Goal: Task Accomplishment & Management: Use online tool/utility

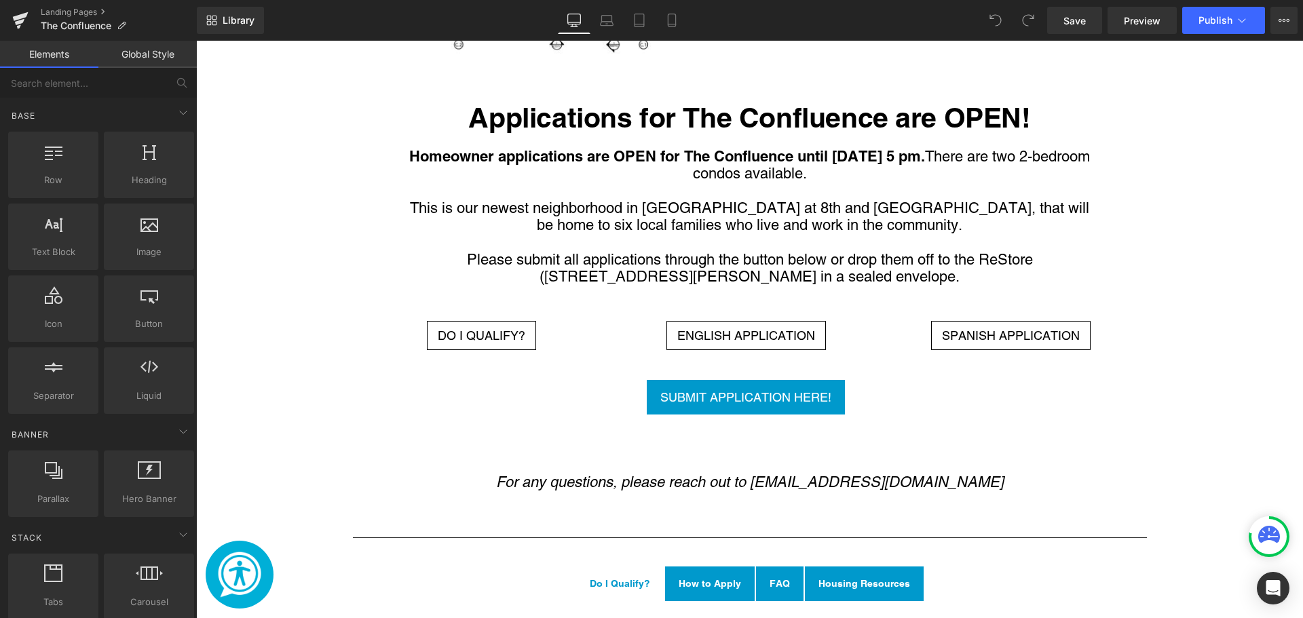
scroll to position [2203, 0]
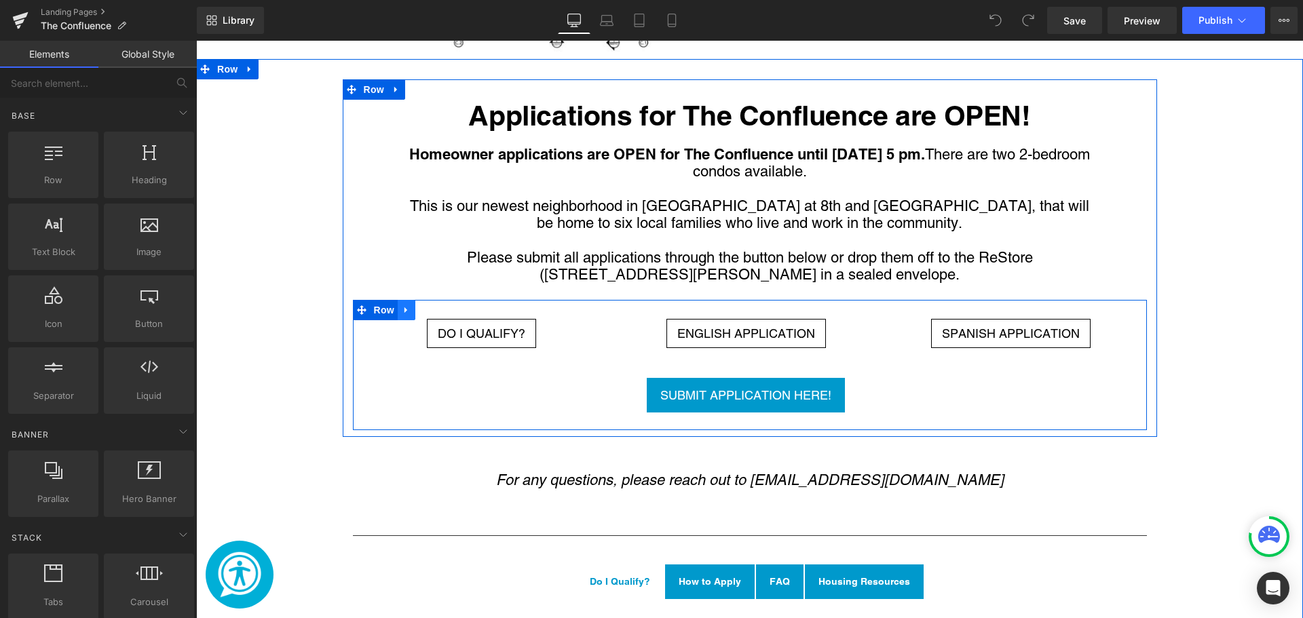
click at [407, 300] on link "Main content" at bounding box center [407, 310] width 18 height 20
click at [398, 300] on link "Main content" at bounding box center [407, 310] width 18 height 20
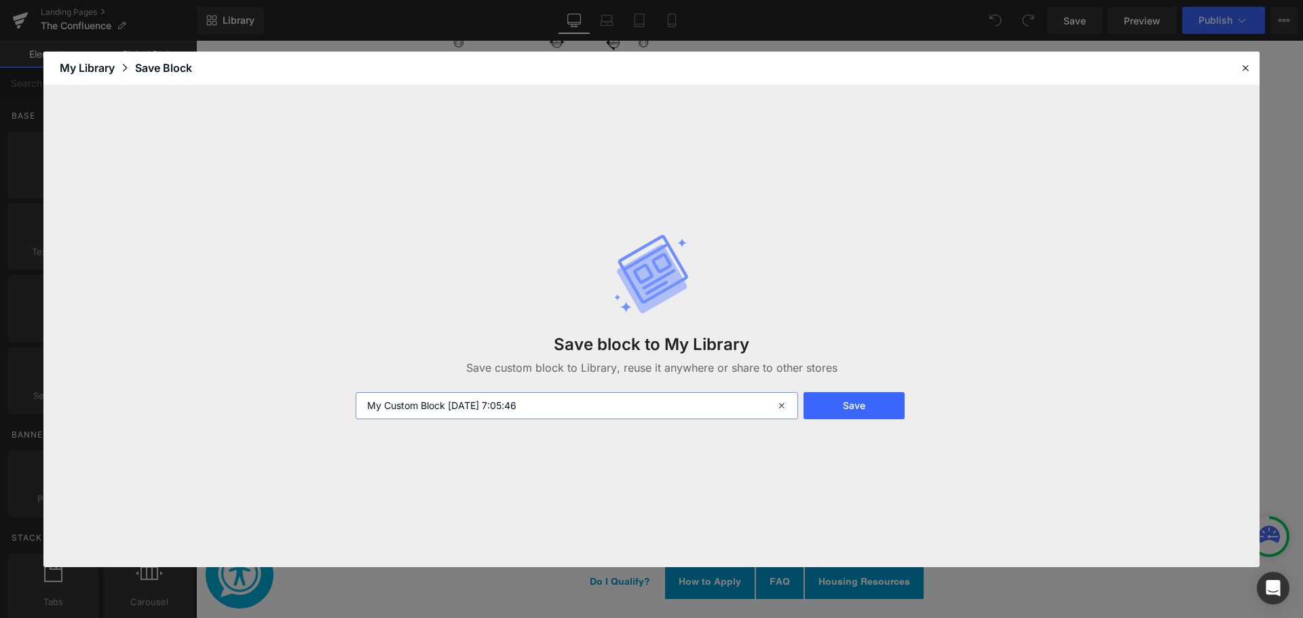
drag, startPoint x: 550, startPoint y: 405, endPoint x: 360, endPoint y: 385, distance: 191.7
click at [360, 385] on div "Save block to My Library Save custom block to Library, reuse it anywhere or sha…" at bounding box center [652, 326] width 608 height 240
type input "25-0811 Confluence Apps"
click at [886, 413] on button "Save" at bounding box center [854, 405] width 101 height 27
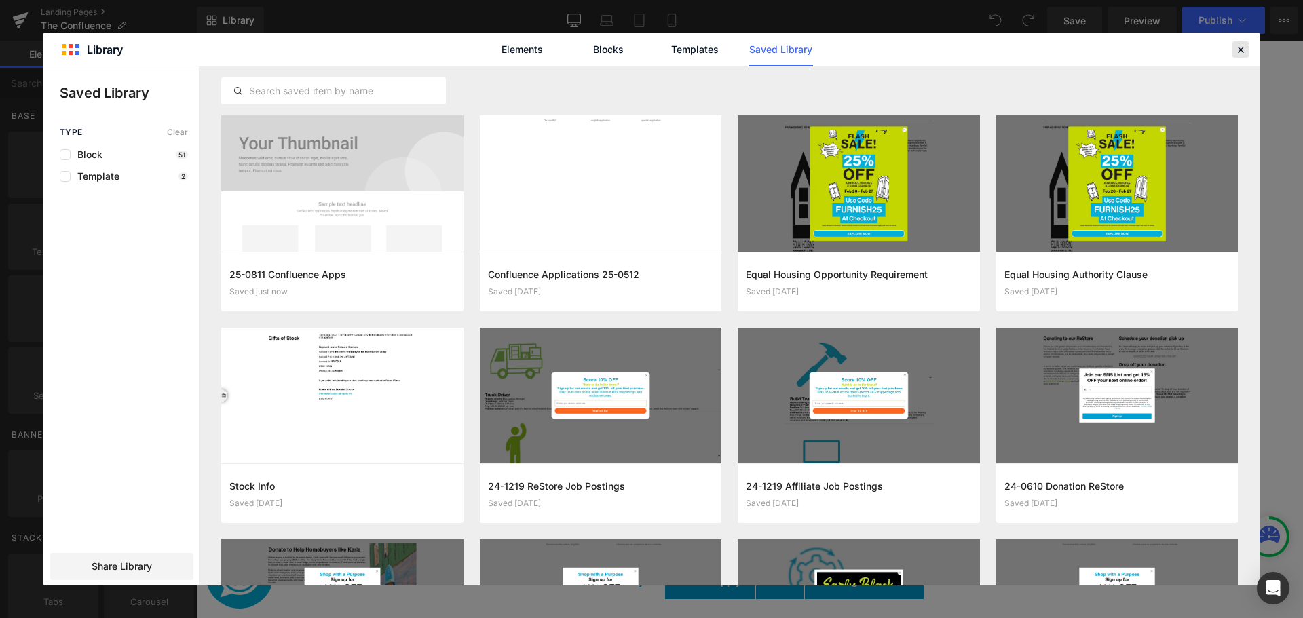
click at [1235, 52] on icon at bounding box center [1241, 49] width 12 height 12
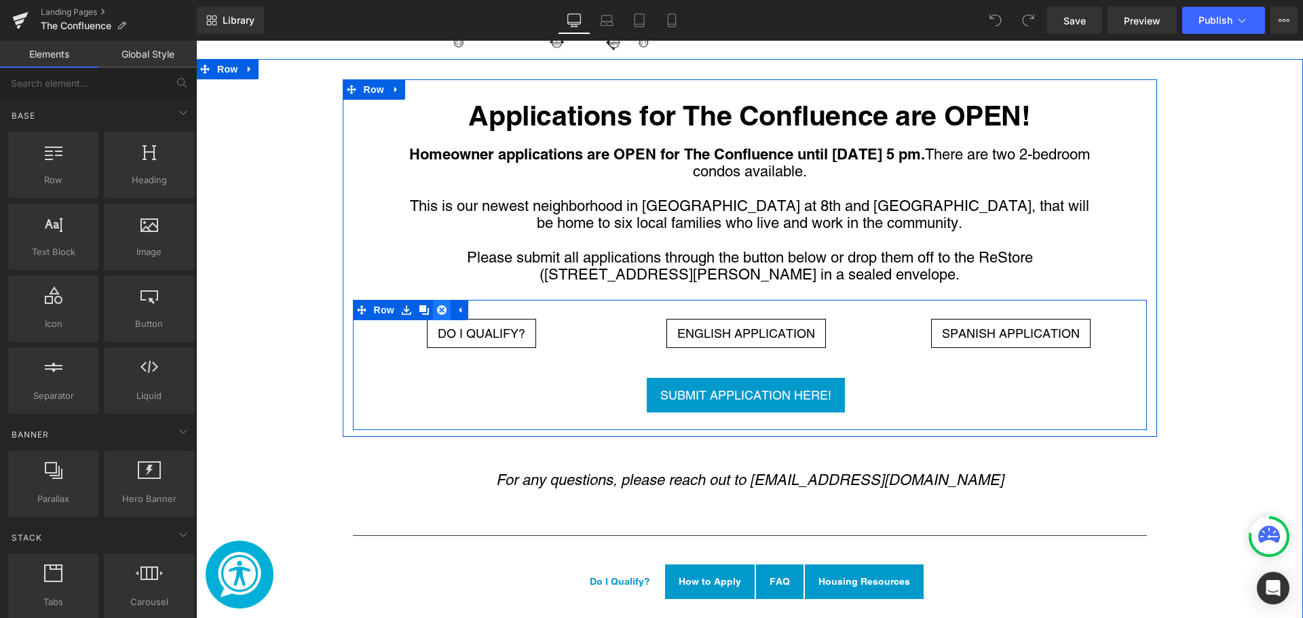
click at [437, 305] on icon "Main content" at bounding box center [442, 310] width 10 height 10
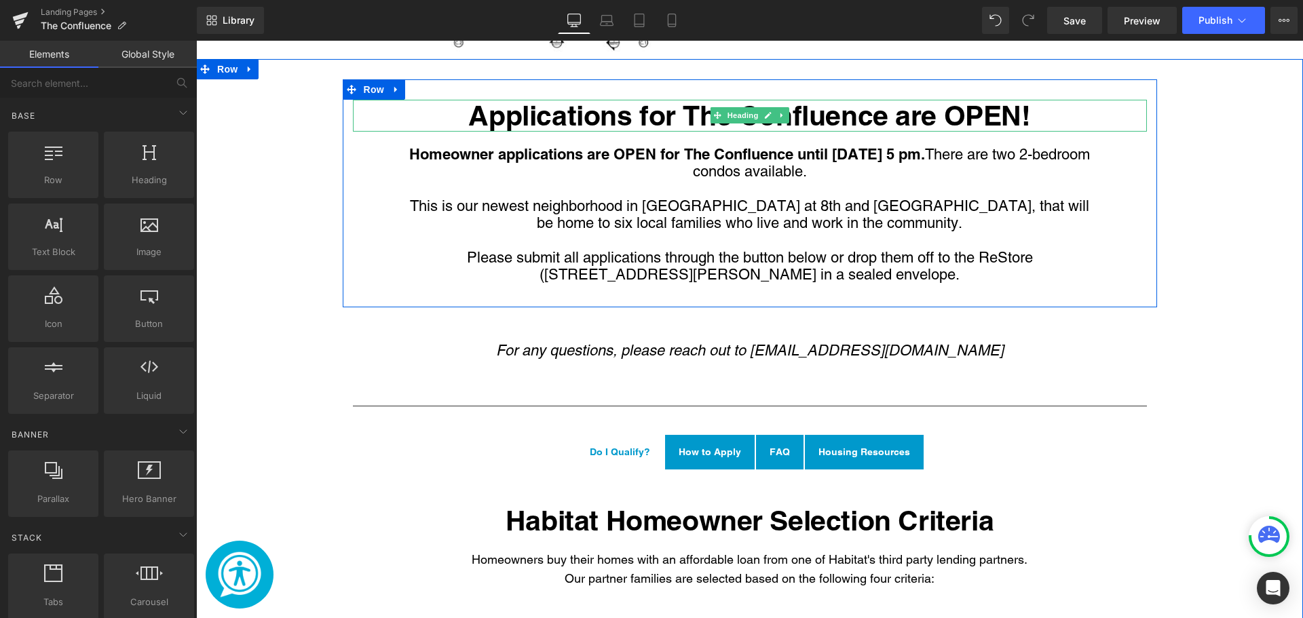
click at [857, 100] on h1 "Applications for The Confluence are OPEN!" at bounding box center [750, 116] width 794 height 32
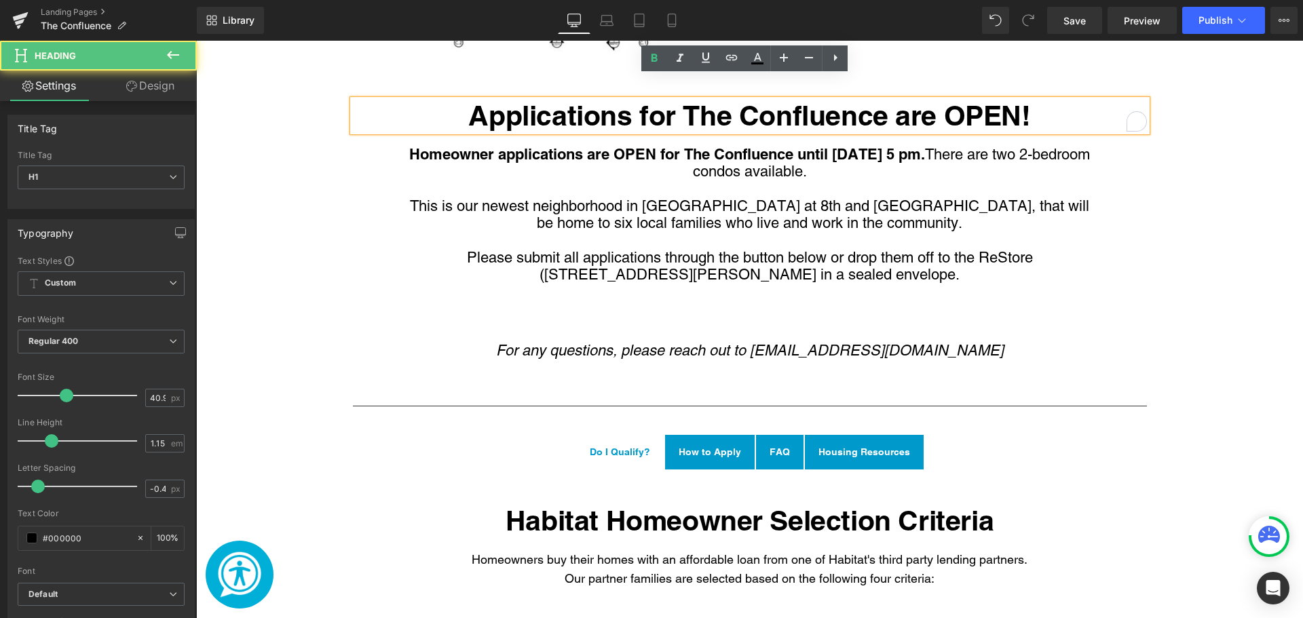
click at [1008, 100] on h1 "Applications for The Confluence are OPEN!" at bounding box center [750, 116] width 794 height 32
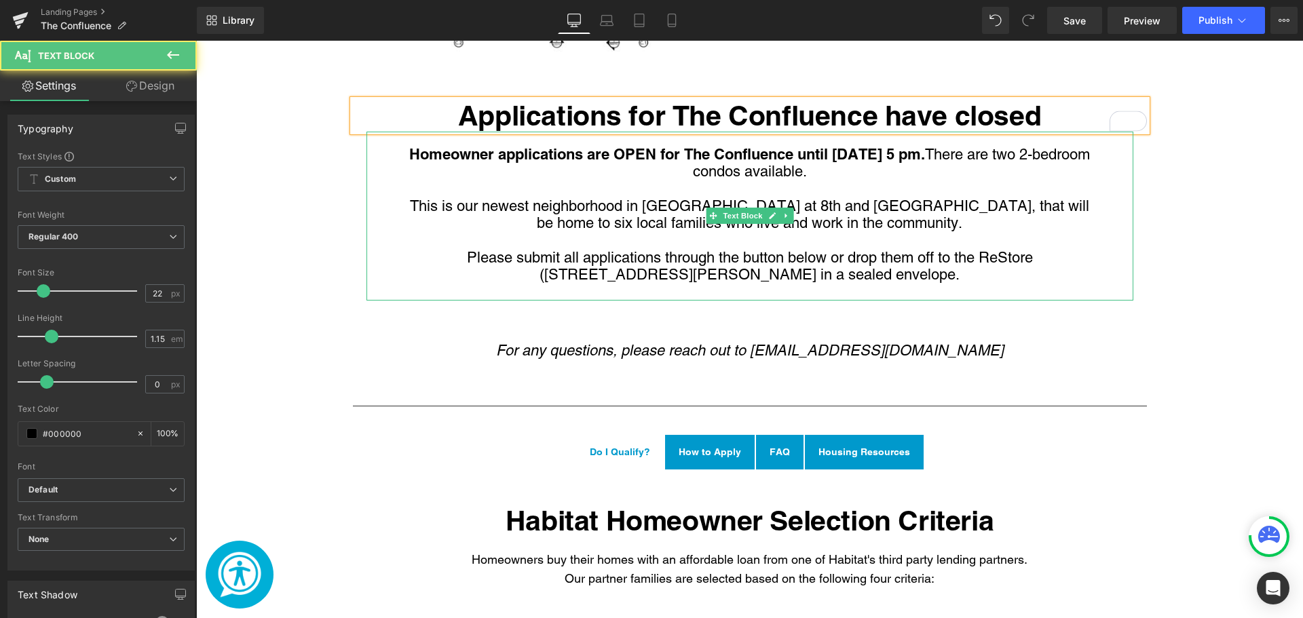
click at [760, 249] on p "Please submit all applications through the button below or drop them off to the…" at bounding box center [749, 266] width 699 height 35
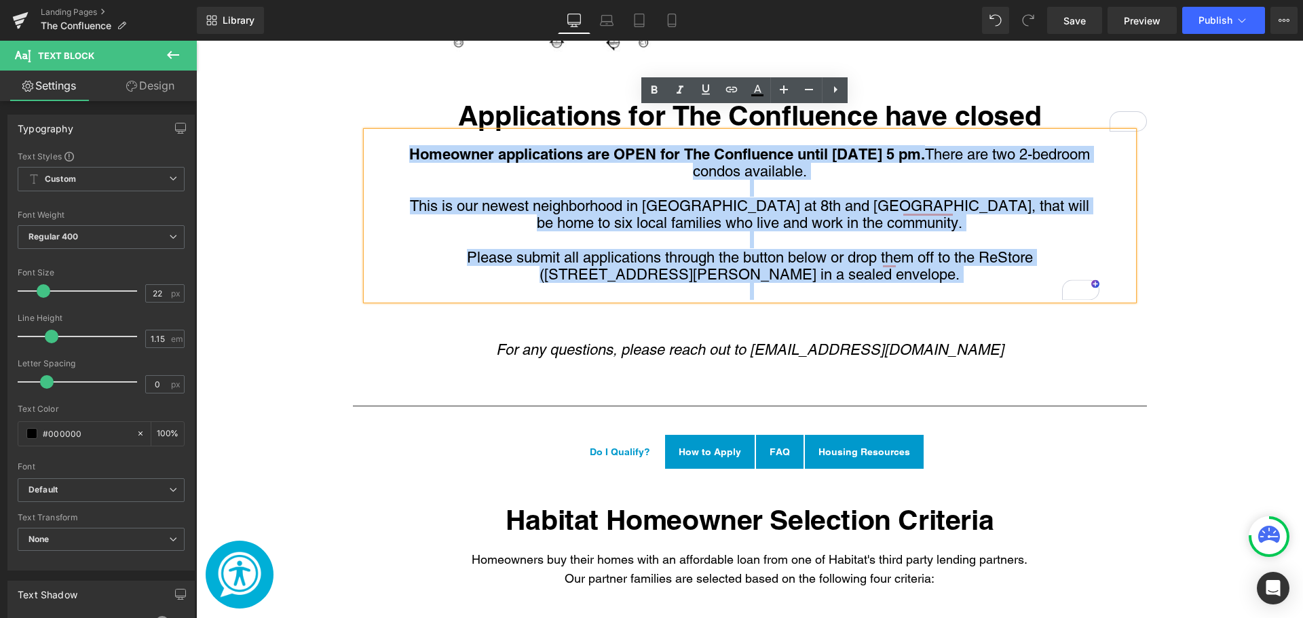
drag, startPoint x: 909, startPoint y: 261, endPoint x: 383, endPoint y: 119, distance: 544.8
click at [383, 132] on div "Homeowner applications are OPEN for The Confluence until August 8th at 5 pm. Th…" at bounding box center [750, 216] width 767 height 169
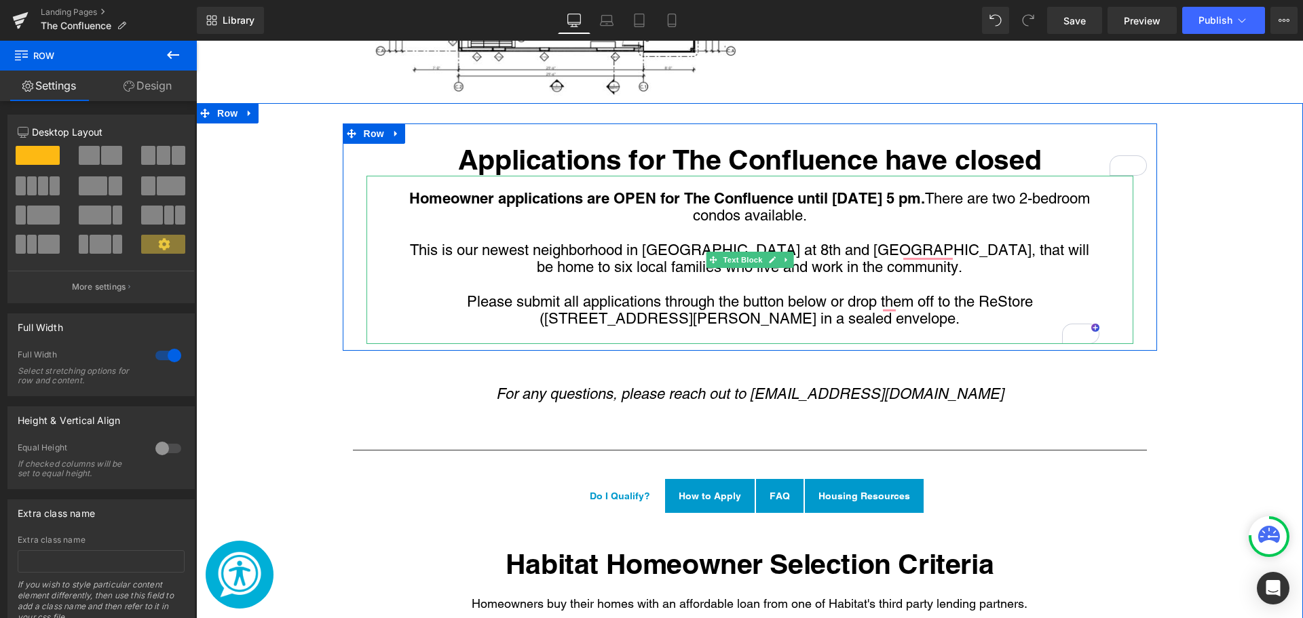
scroll to position [2158, 0]
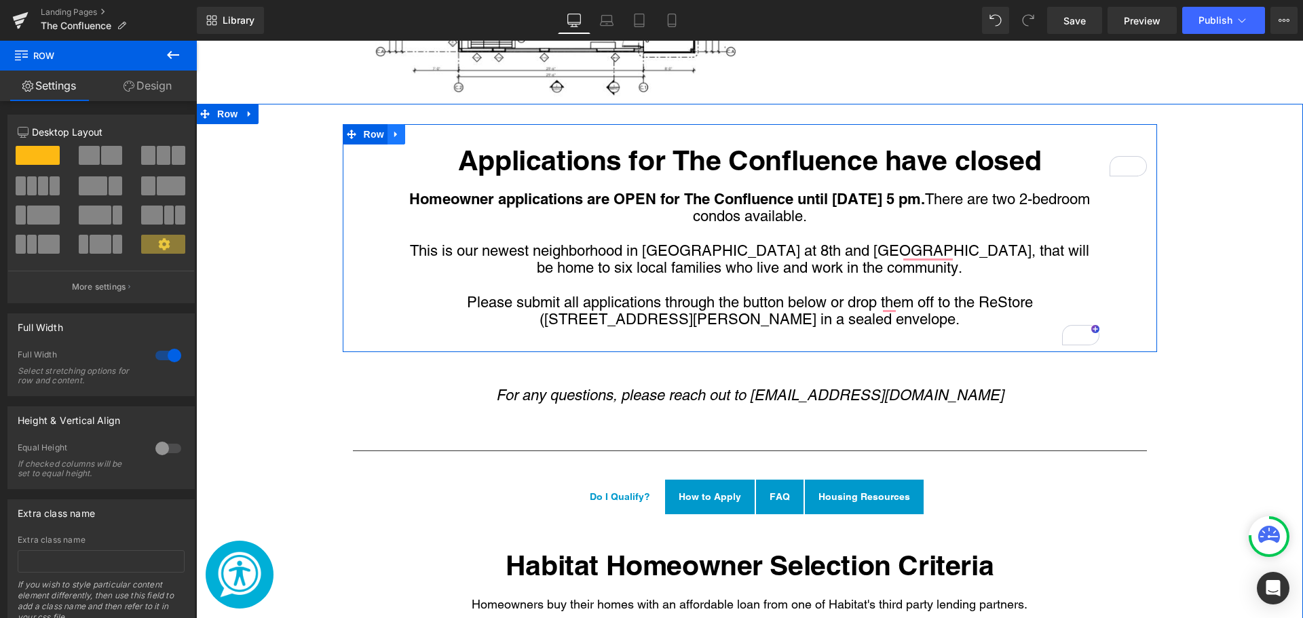
click at [394, 131] on icon "Main content" at bounding box center [395, 134] width 3 height 6
click at [392, 129] on icon "Main content" at bounding box center [397, 134] width 10 height 10
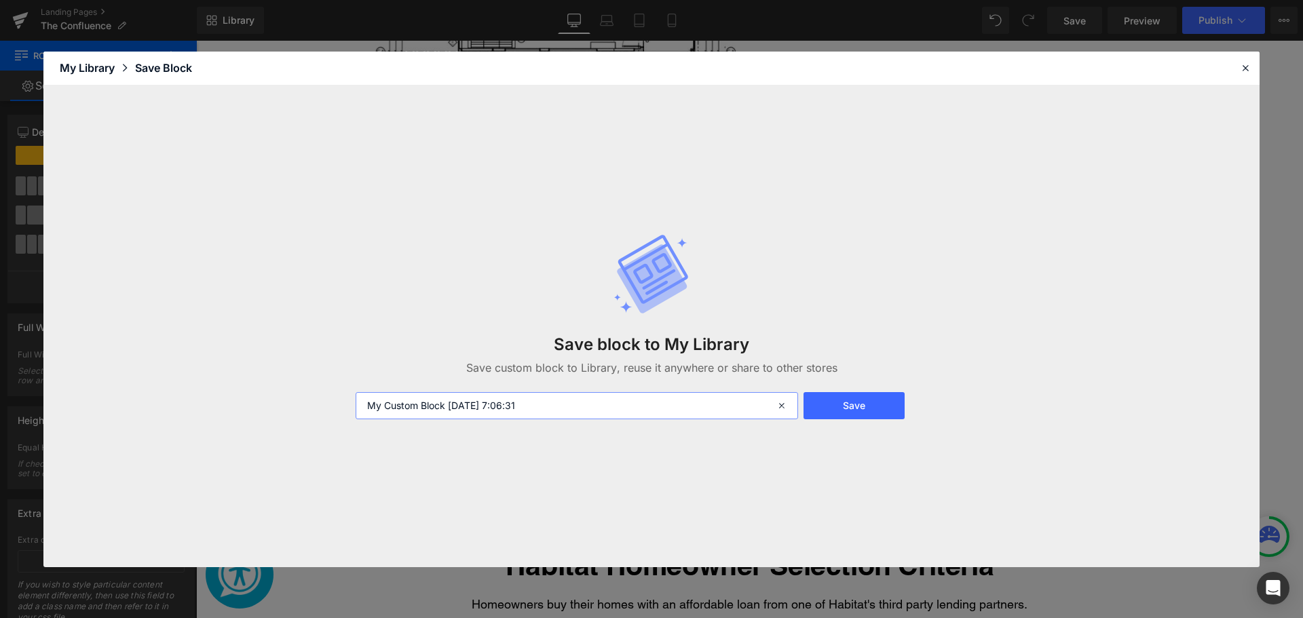
click at [516, 405] on input "My Custom Block 2025-08-11 7:06:31" at bounding box center [577, 405] width 443 height 27
drag, startPoint x: 565, startPoint y: 405, endPoint x: 353, endPoint y: 421, distance: 212.4
click at [353, 421] on div "Save block to My Library Save custom block to Library, reuse it anywhere or sha…" at bounding box center [652, 326] width 608 height 240
type input "25-0811 Application language block Confluence"
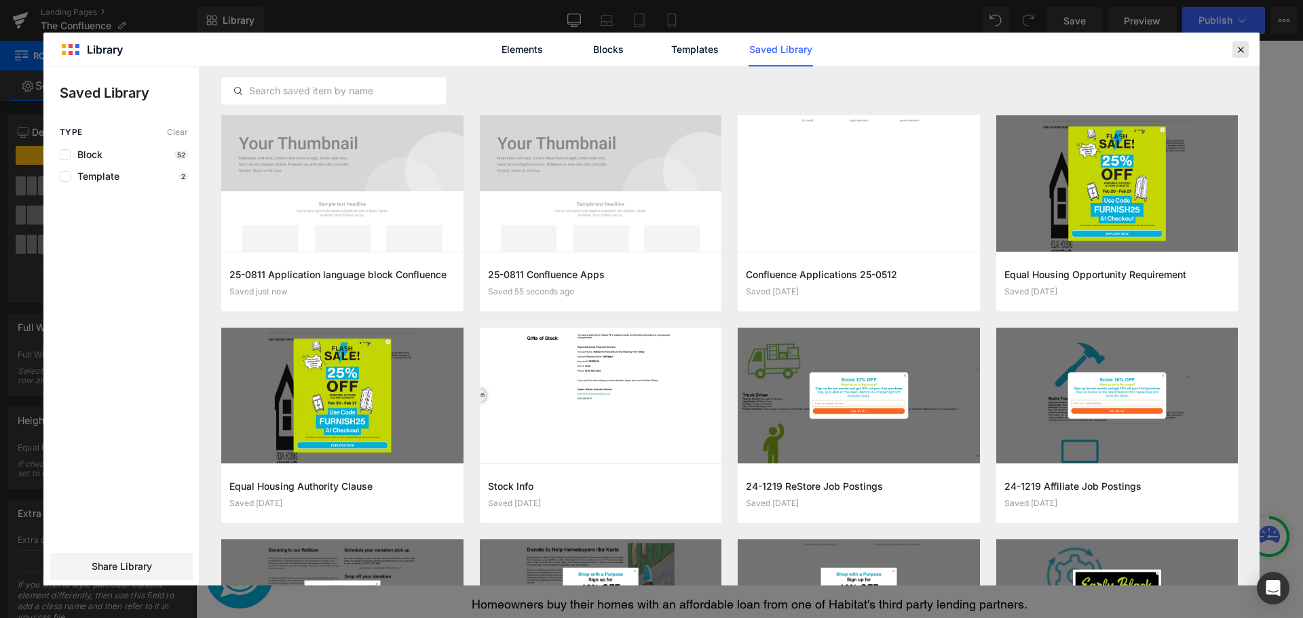
click at [1238, 54] on icon at bounding box center [1241, 49] width 12 height 12
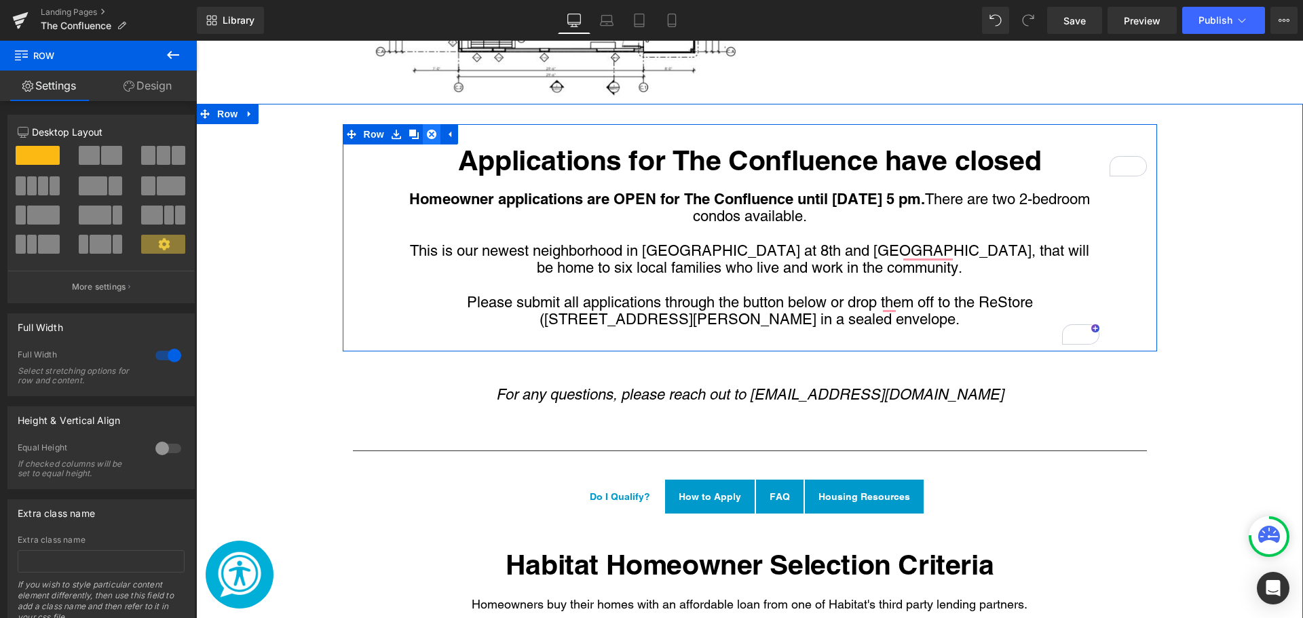
click at [431, 130] on icon "Main content" at bounding box center [432, 135] width 10 height 10
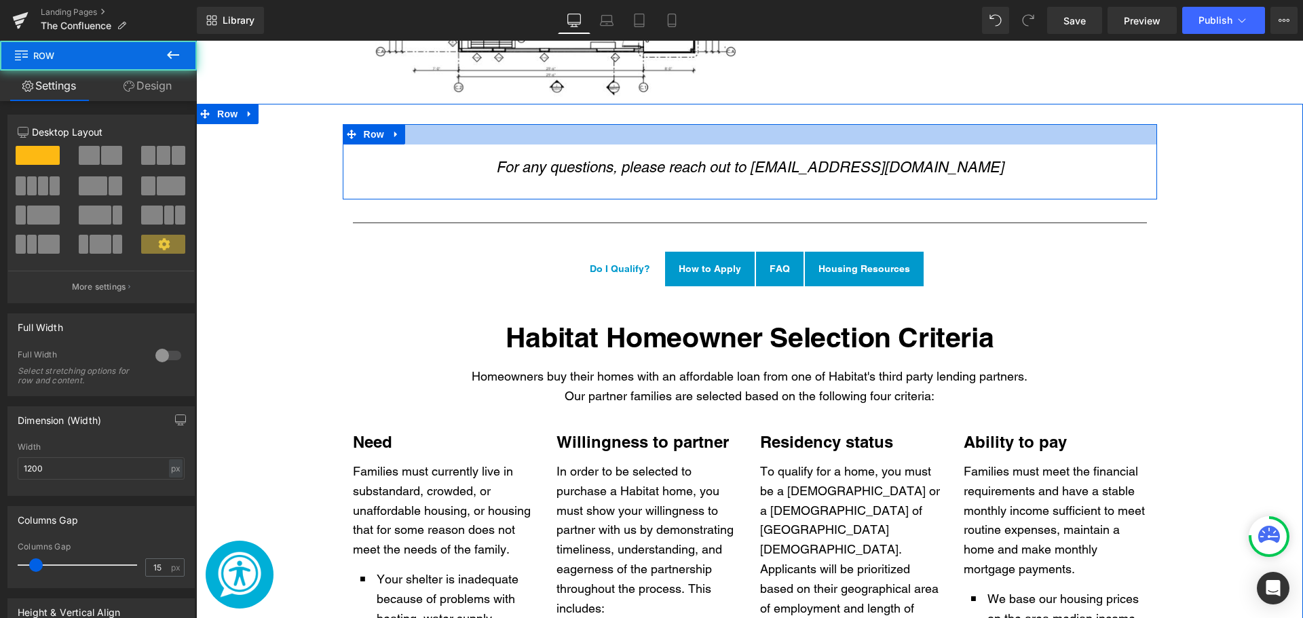
click at [400, 124] on div "Main content" at bounding box center [750, 134] width 815 height 20
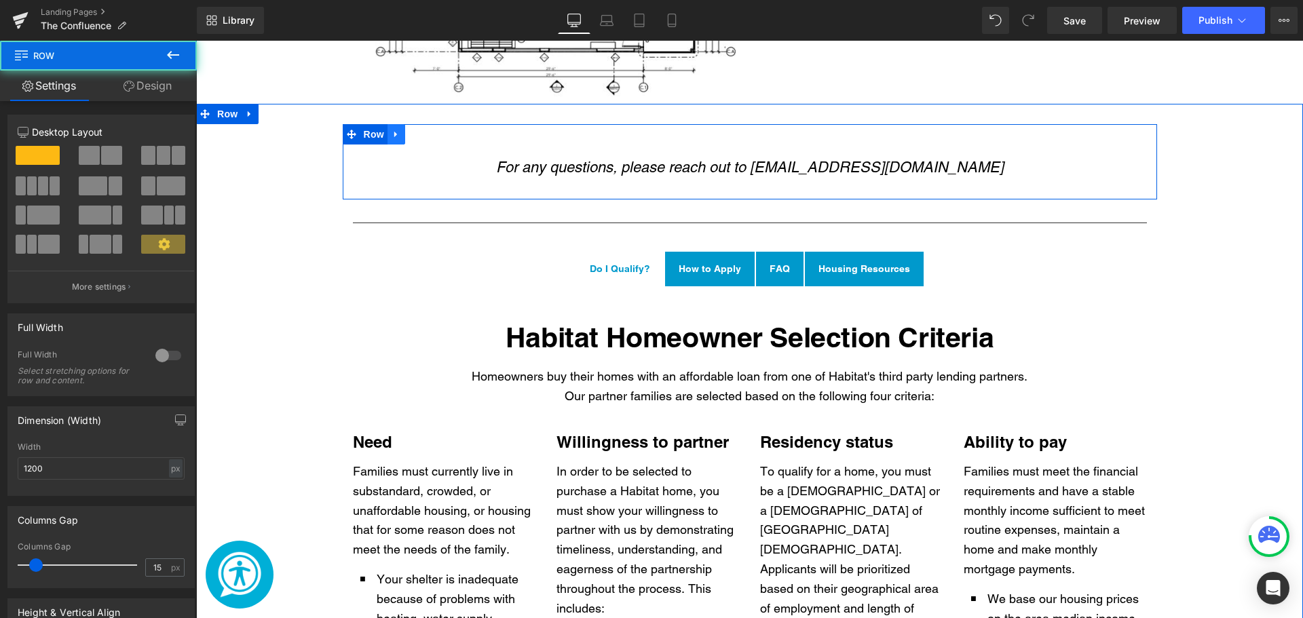
click at [394, 131] on icon "Main content" at bounding box center [395, 134] width 3 height 6
click at [427, 130] on icon "Main content" at bounding box center [432, 135] width 10 height 10
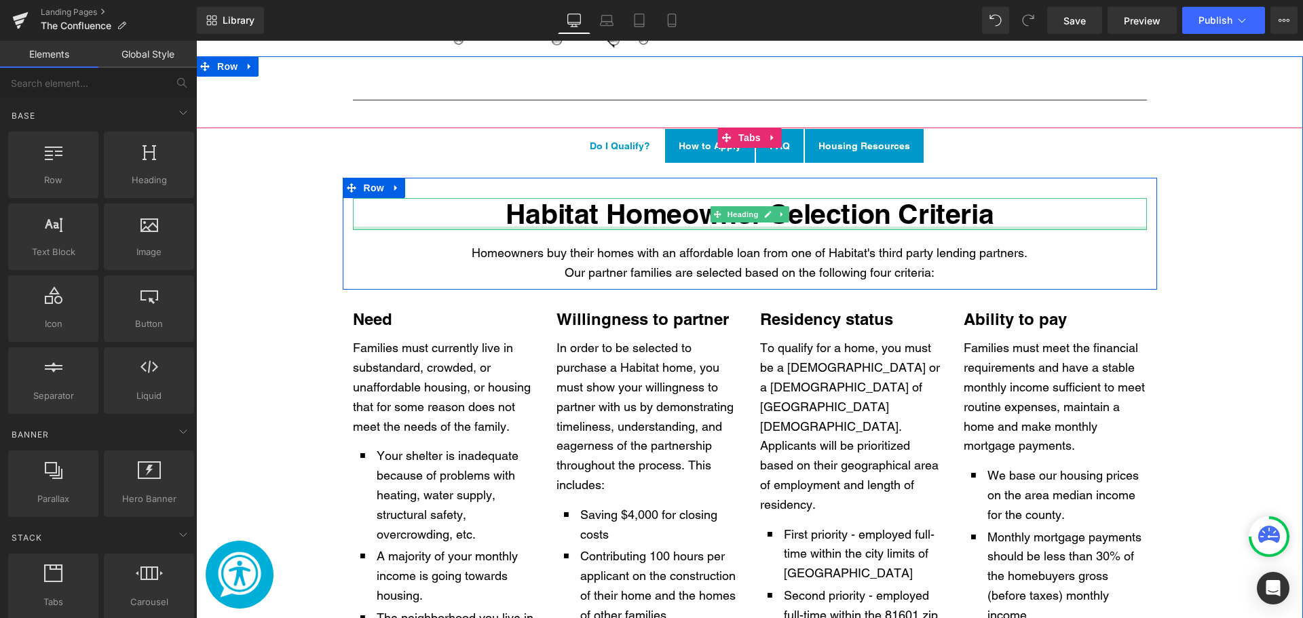
scroll to position [2206, 0]
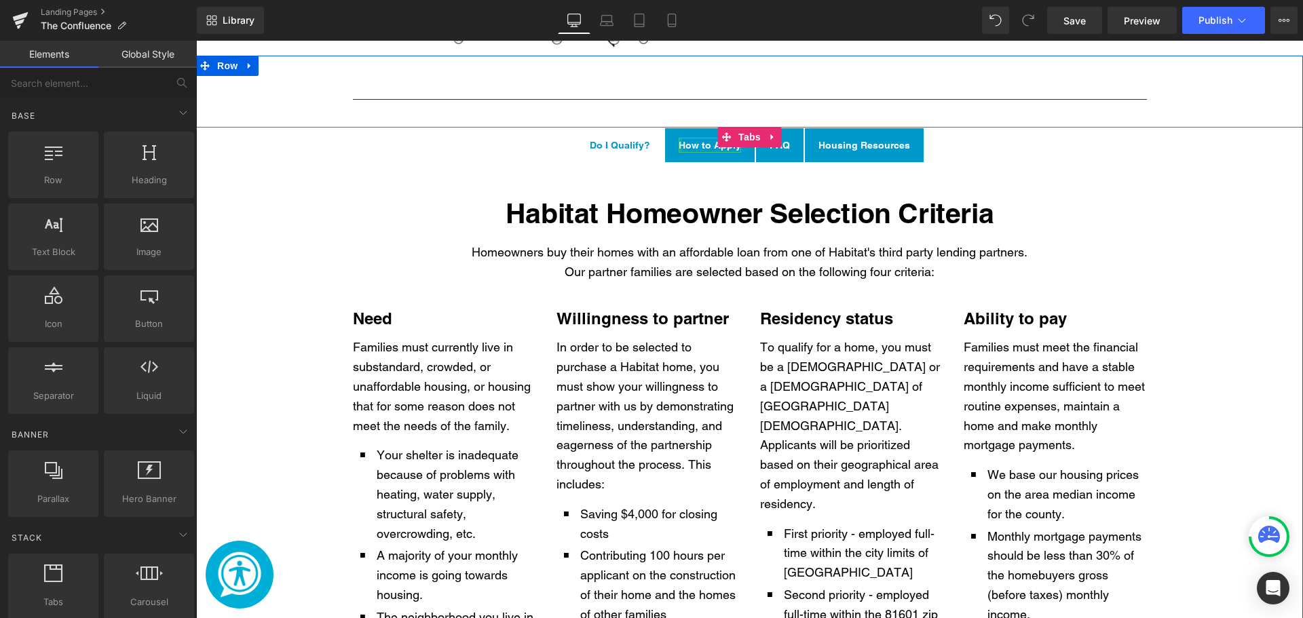
click at [679, 138] on div "Main content" at bounding box center [680, 145] width 3 height 15
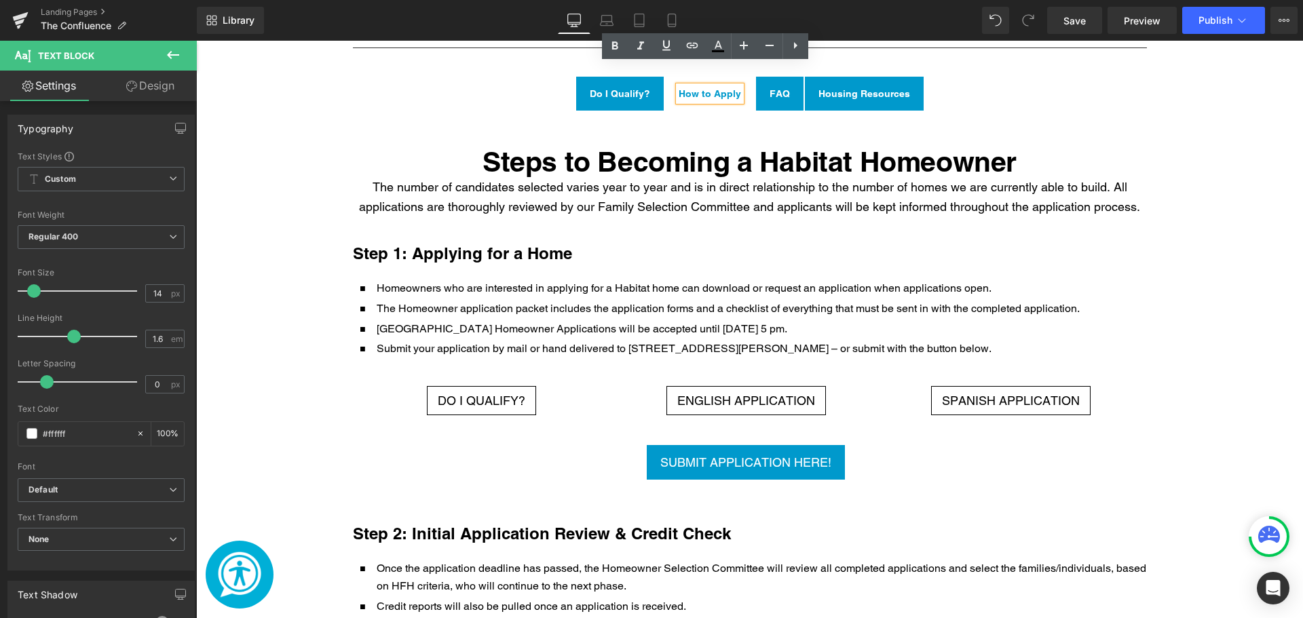
scroll to position [2259, 0]
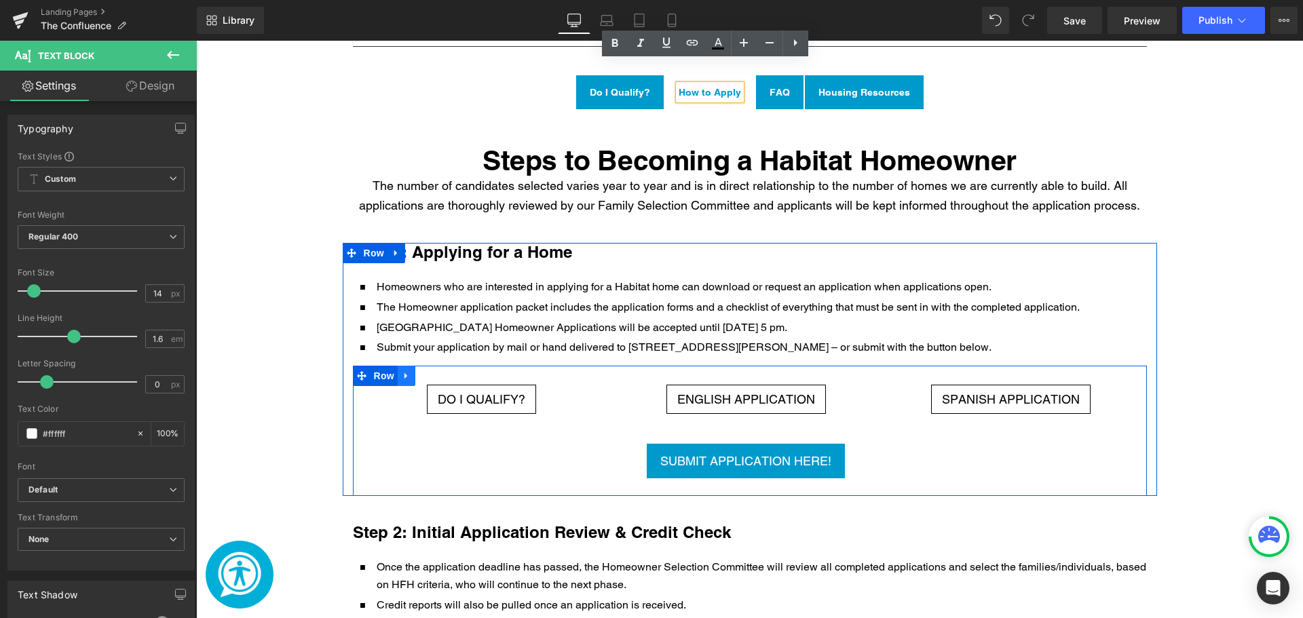
click at [402, 371] on icon "Main content" at bounding box center [407, 376] width 10 height 10
click at [440, 371] on icon "Main content" at bounding box center [442, 376] width 10 height 10
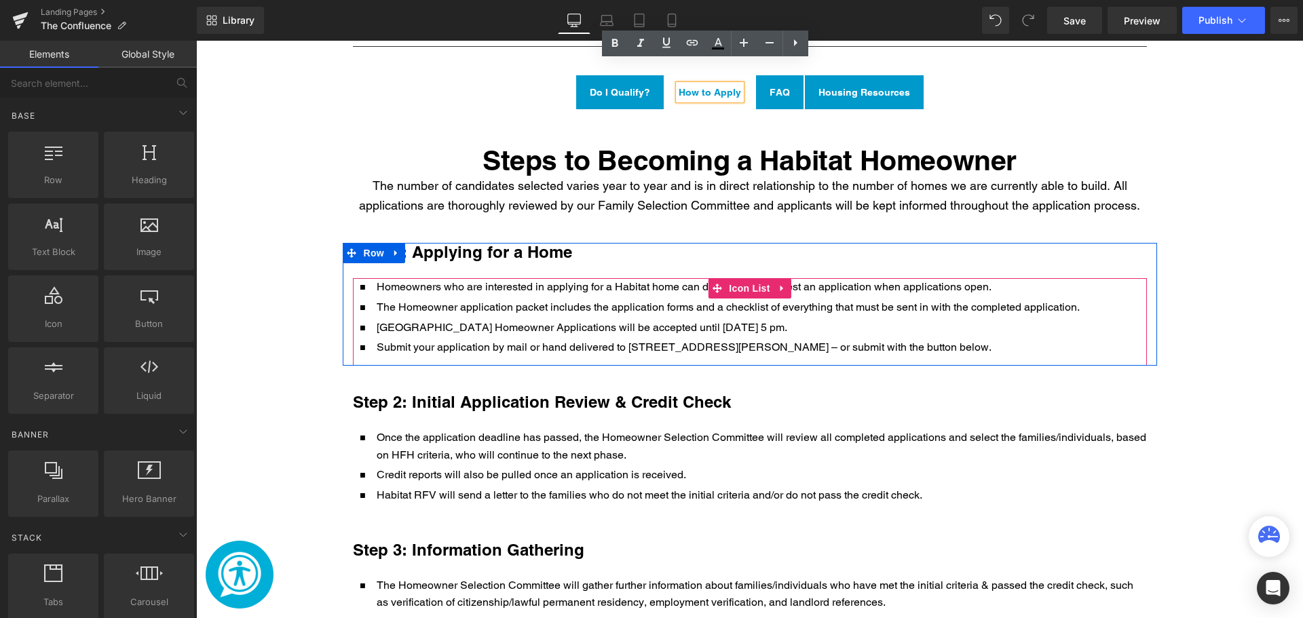
click at [618, 319] on p "Glenwood Springs Homeowner Applications will be accepted until August 8th at 5 …" at bounding box center [728, 328] width 703 height 18
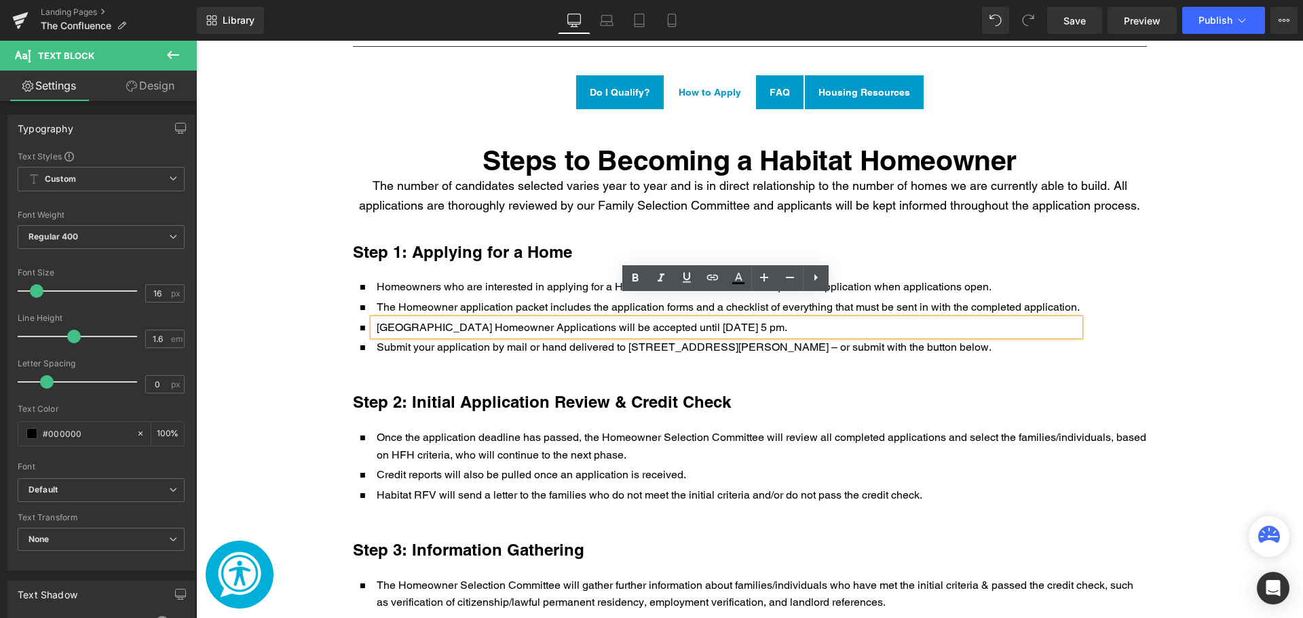
drag, startPoint x: 786, startPoint y: 307, endPoint x: 590, endPoint y: 303, distance: 196.2
click at [590, 319] on p "Glenwood Springs Homeowner Applications will be accepted until August 8th at 5 …" at bounding box center [728, 328] width 703 height 18
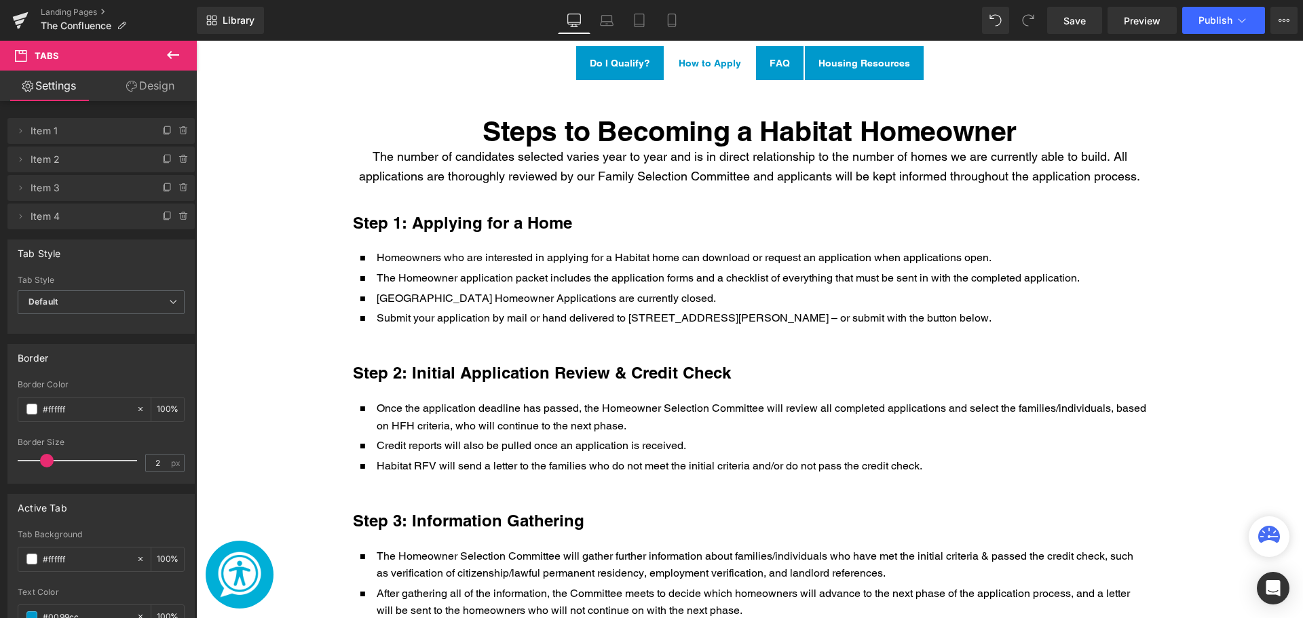
scroll to position [2289, 0]
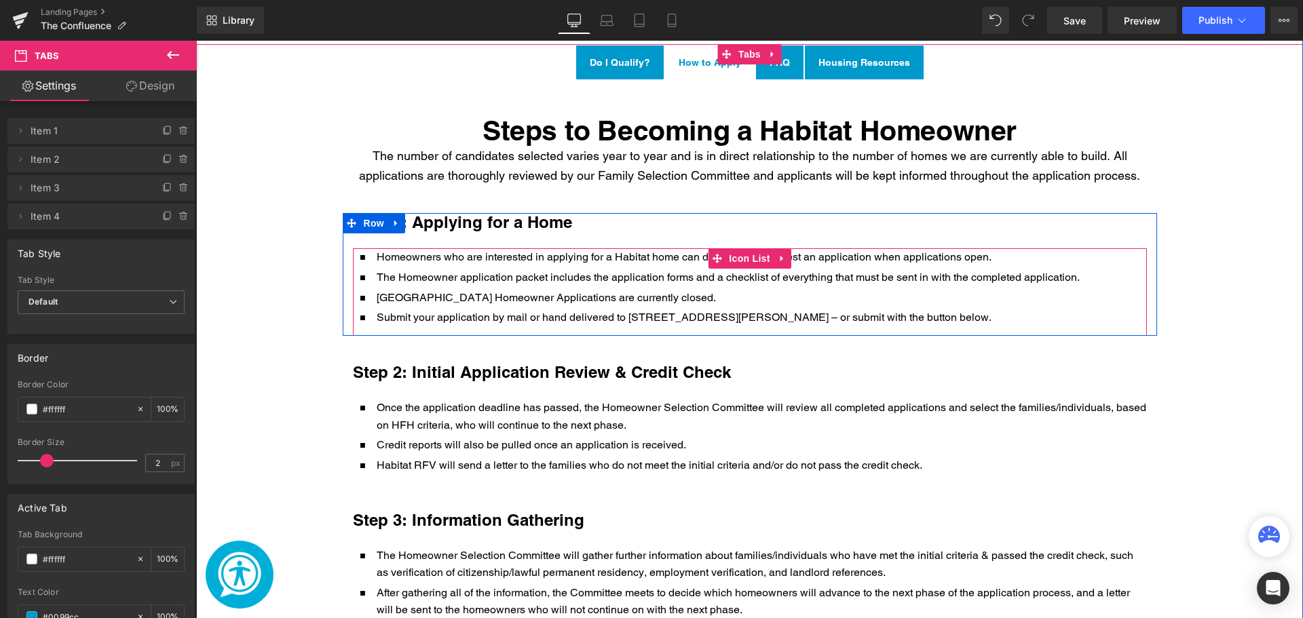
click at [196, 41] on div "Main content" at bounding box center [196, 41] width 0 height 0
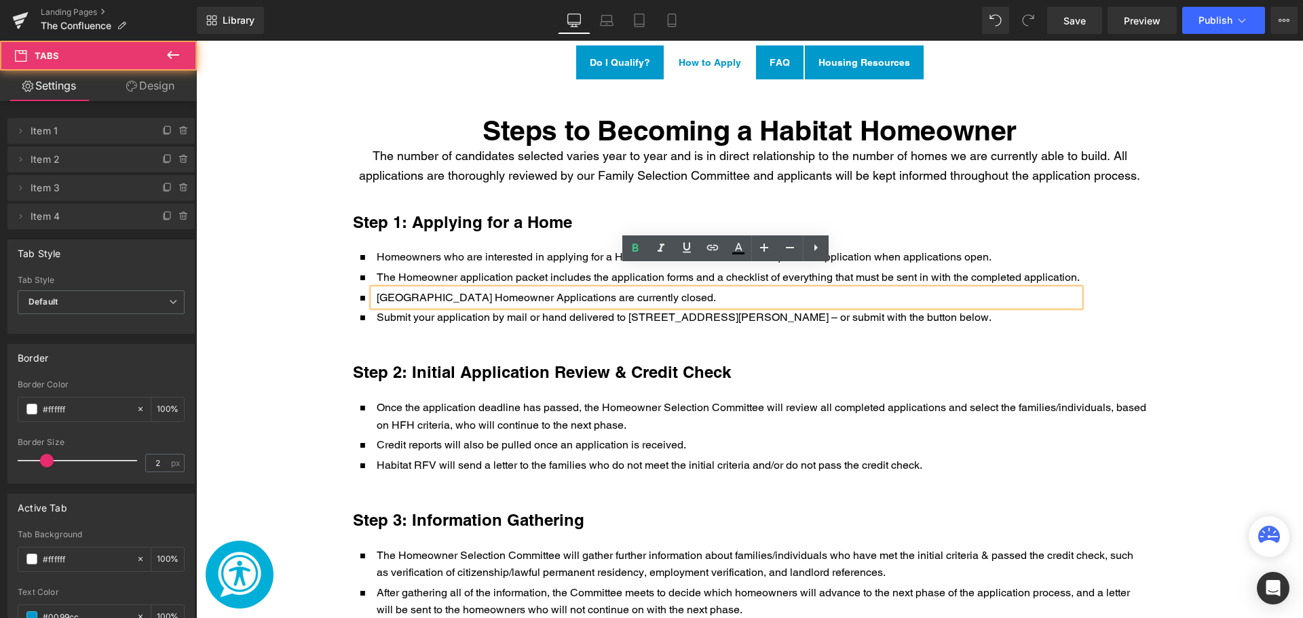
click at [729, 338] on div "Steps to Becoming a Habitat Homeowner Heading The number of candidates selected…" at bounding box center [749, 607] width 1107 height 1056
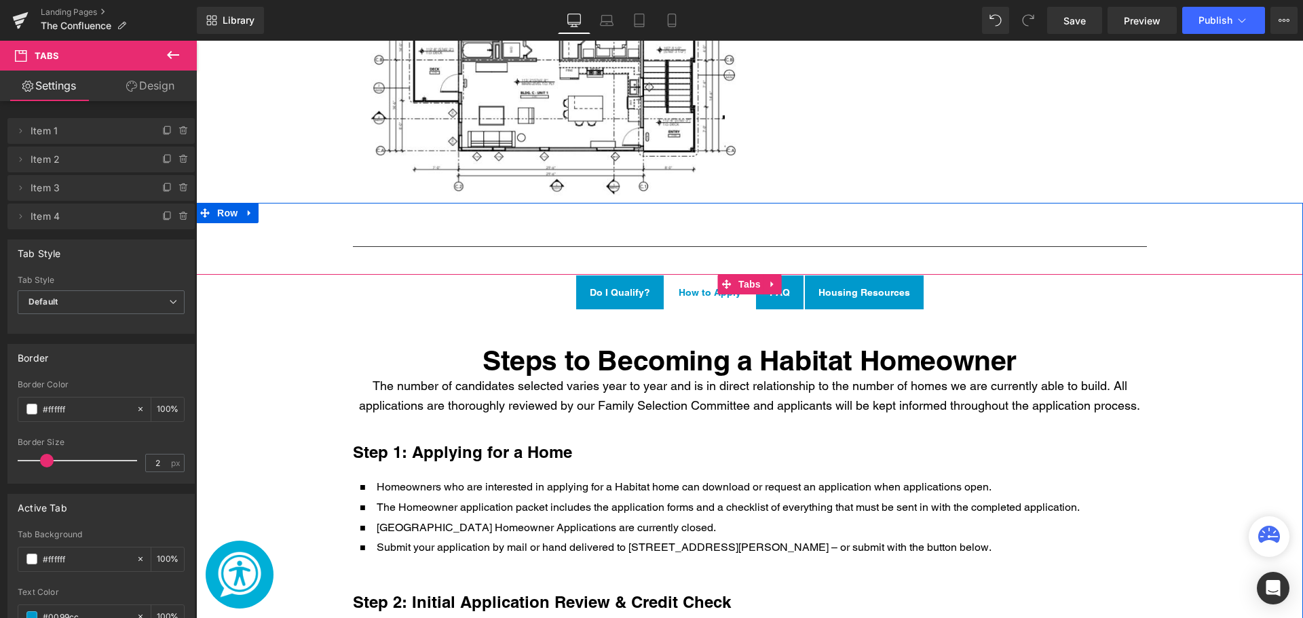
scroll to position [2052, 0]
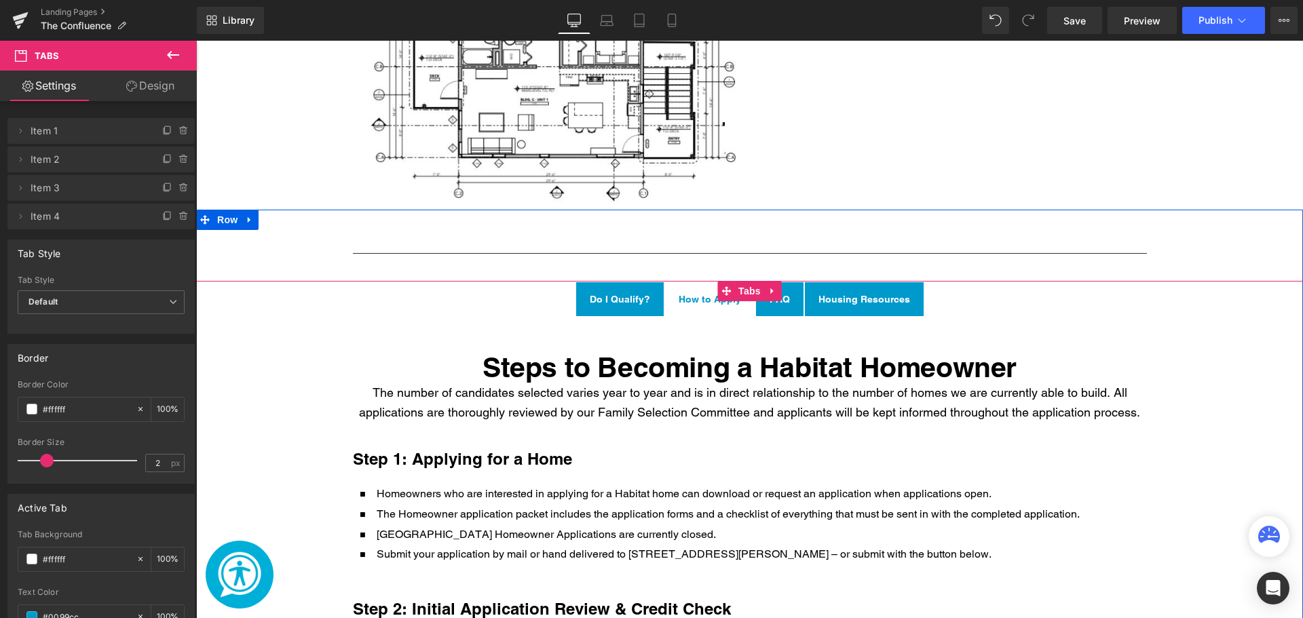
click at [787, 282] on span "FAQ Text Block" at bounding box center [780, 299] width 48 height 34
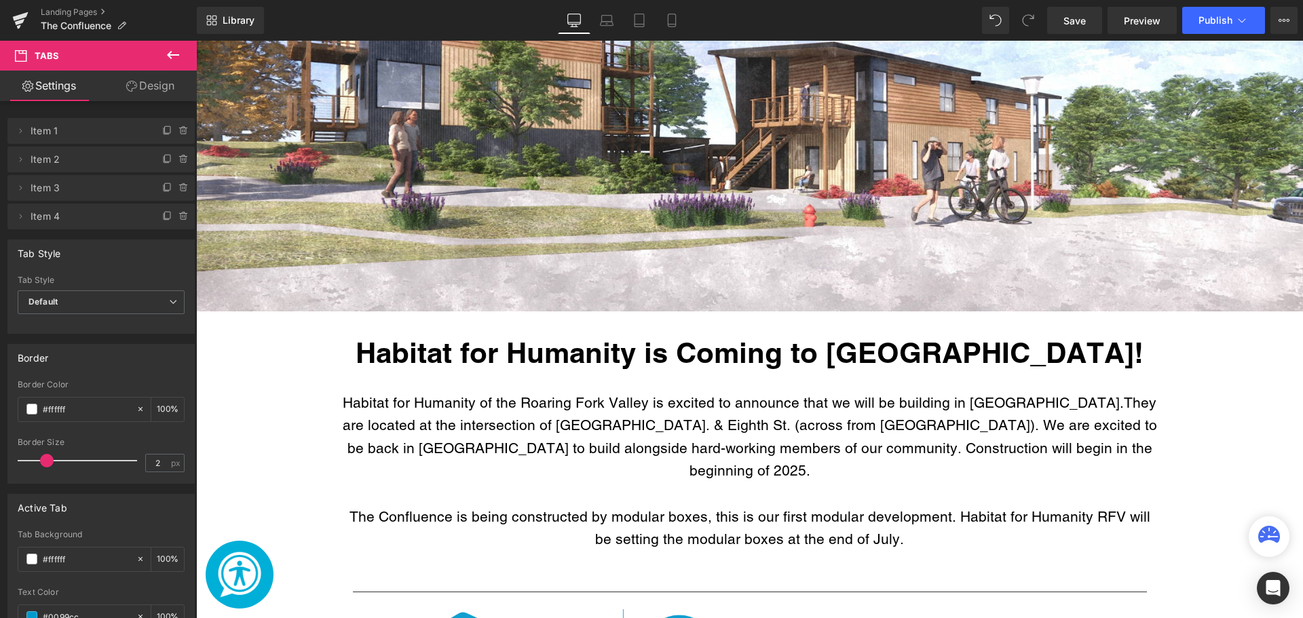
scroll to position [969, 0]
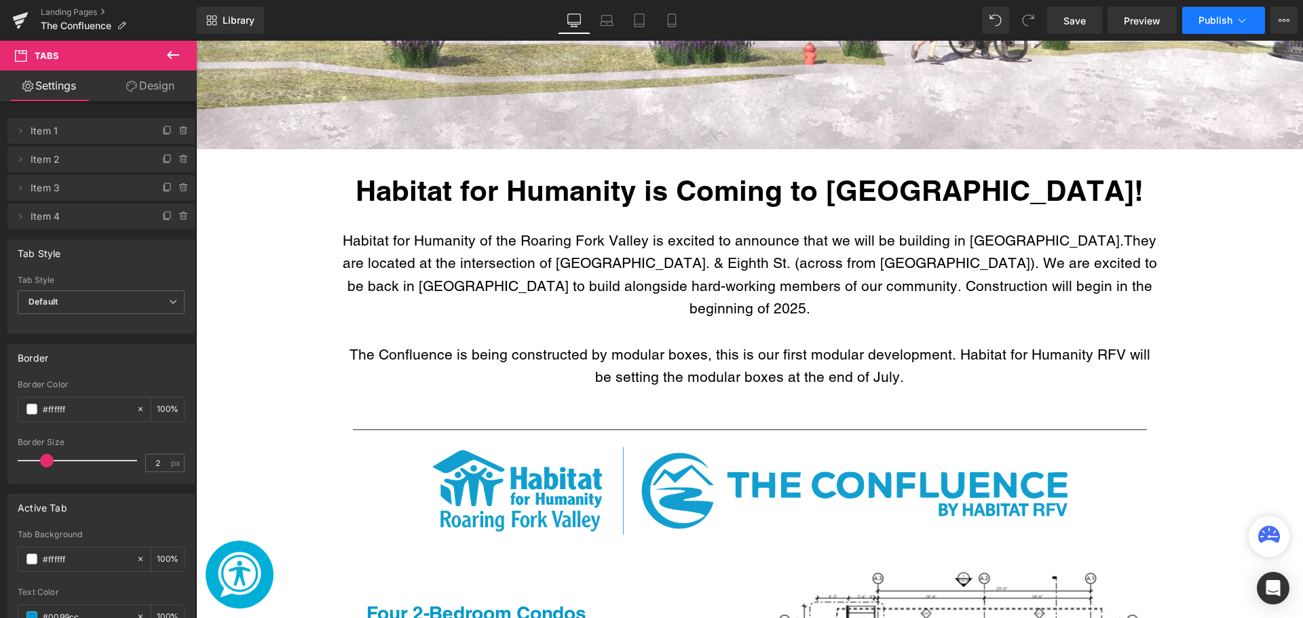
click at [1215, 33] on button "Publish" at bounding box center [1223, 20] width 83 height 27
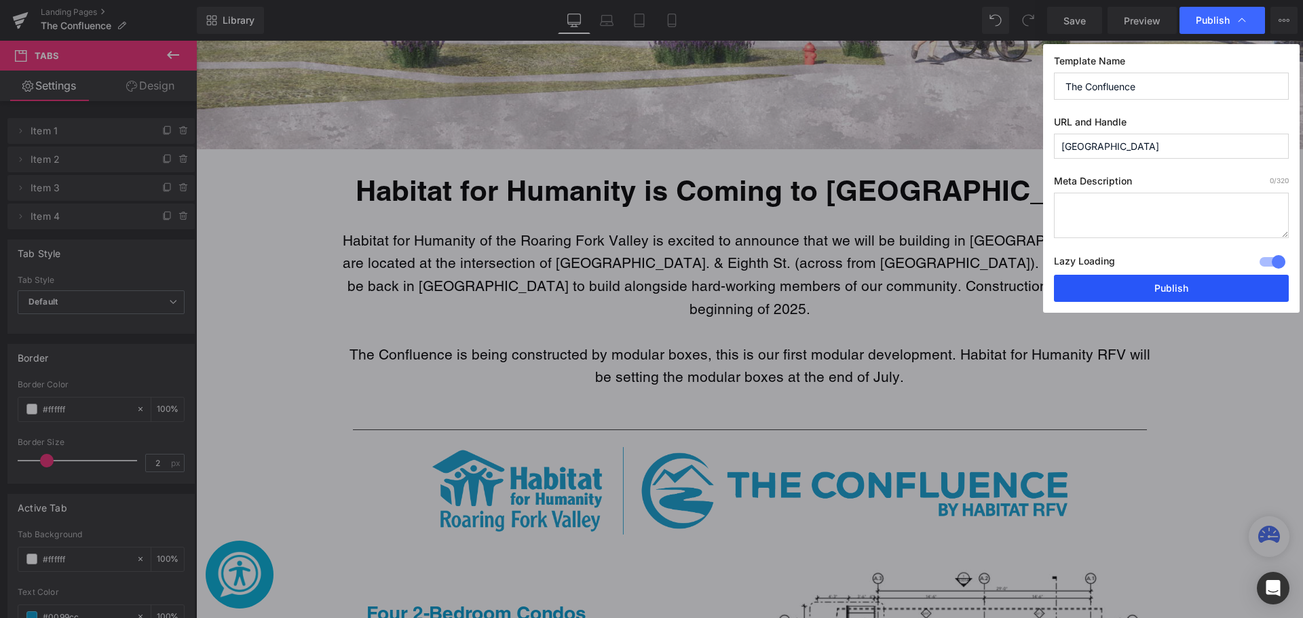
click at [1131, 291] on button "Publish" at bounding box center [1171, 288] width 235 height 27
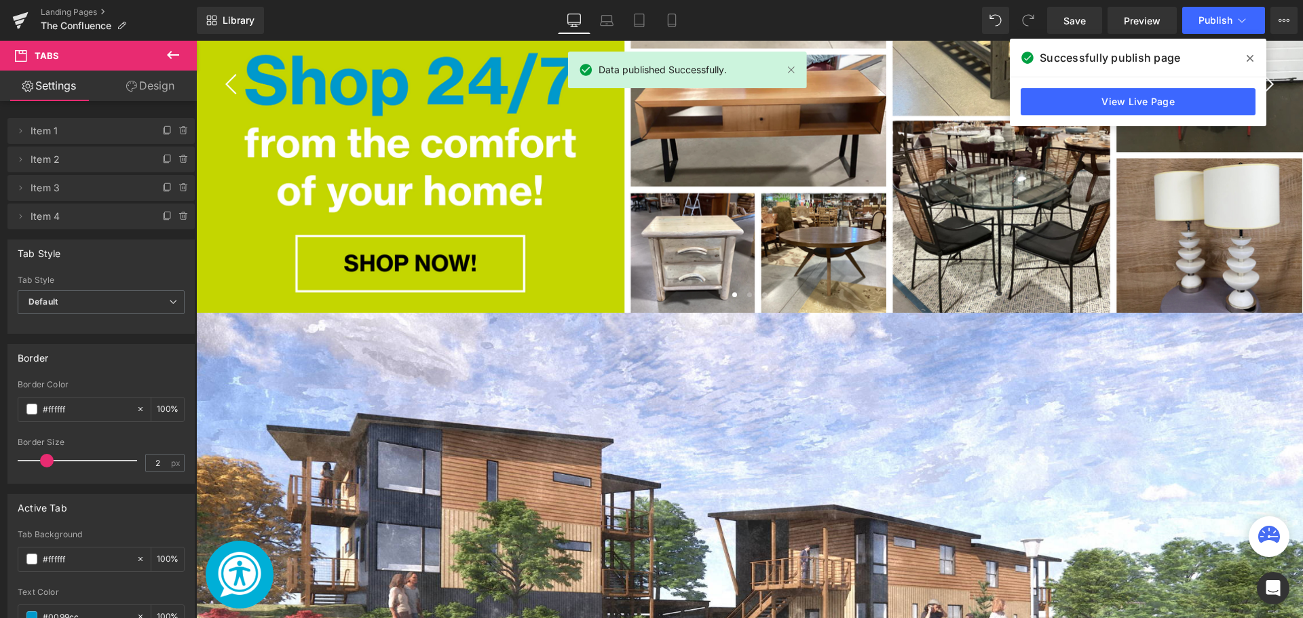
scroll to position [350, 0]
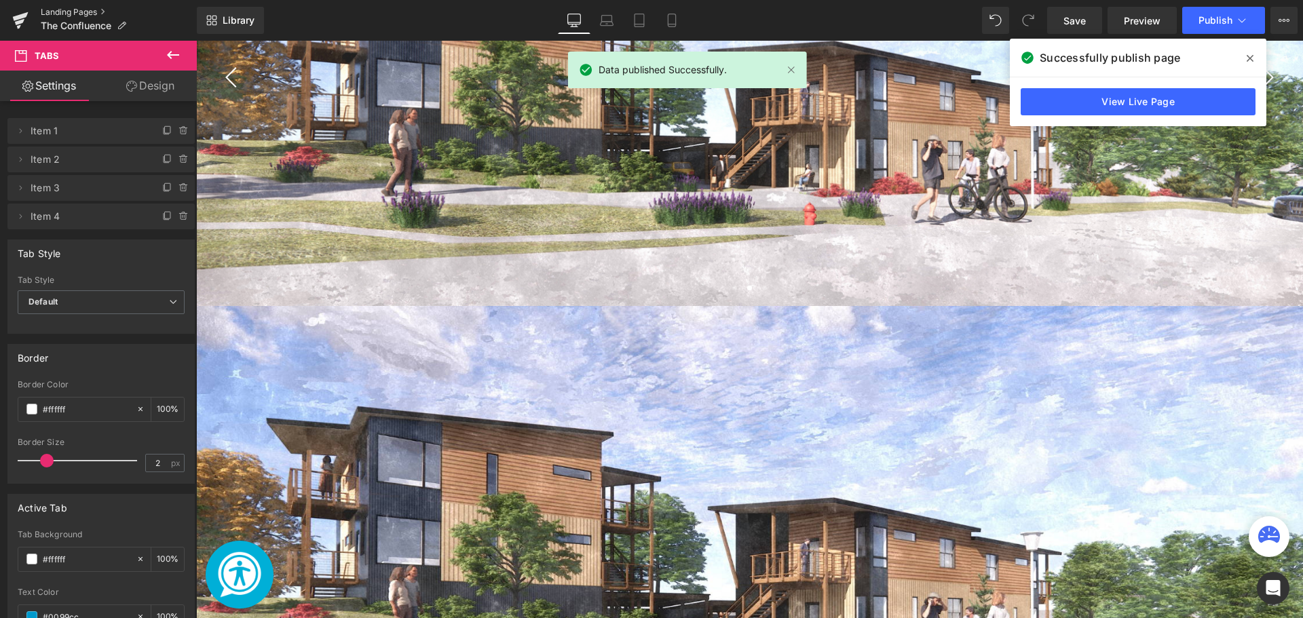
click at [67, 10] on link "Landing Pages" at bounding box center [119, 12] width 156 height 11
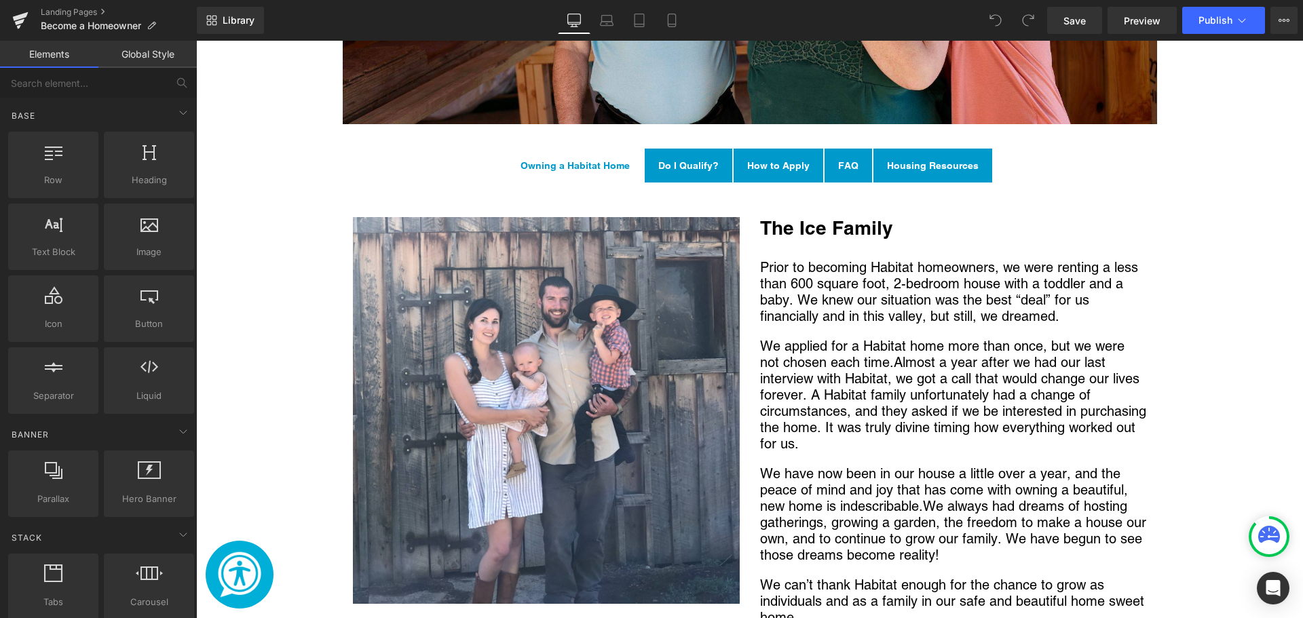
scroll to position [1042, 0]
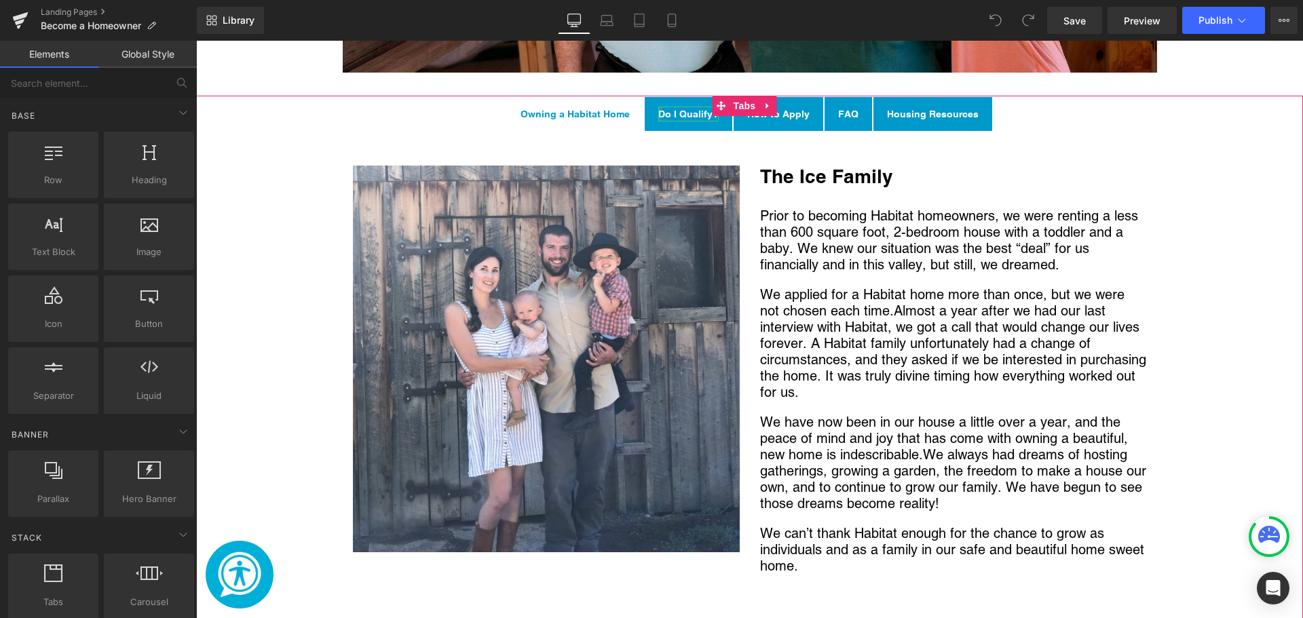
click at [658, 119] on div "Main content" at bounding box center [659, 114] width 3 height 15
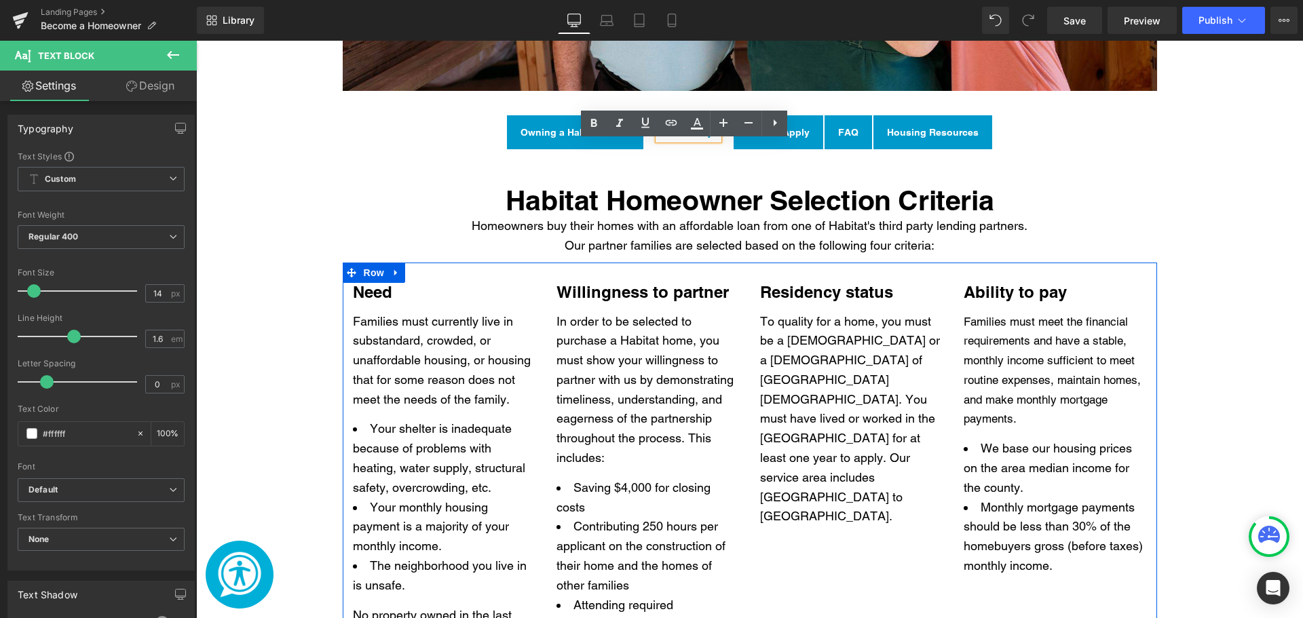
scroll to position [995, 0]
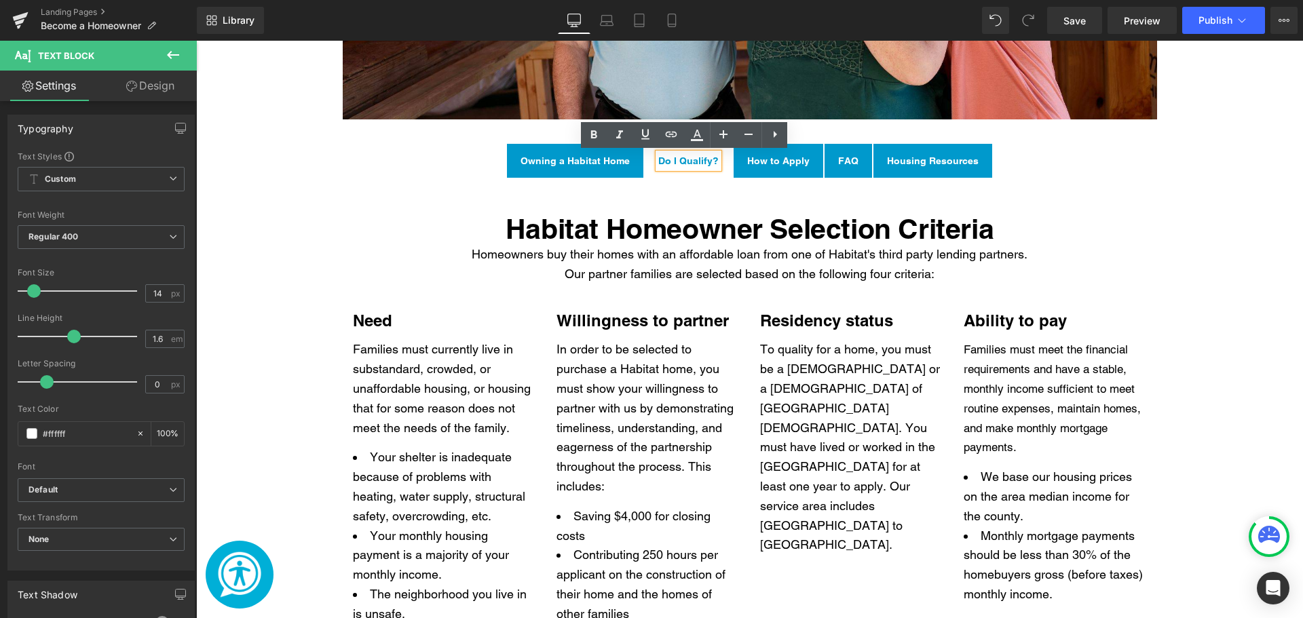
click at [751, 173] on span "How to Apply Text Block" at bounding box center [779, 161] width 90 height 34
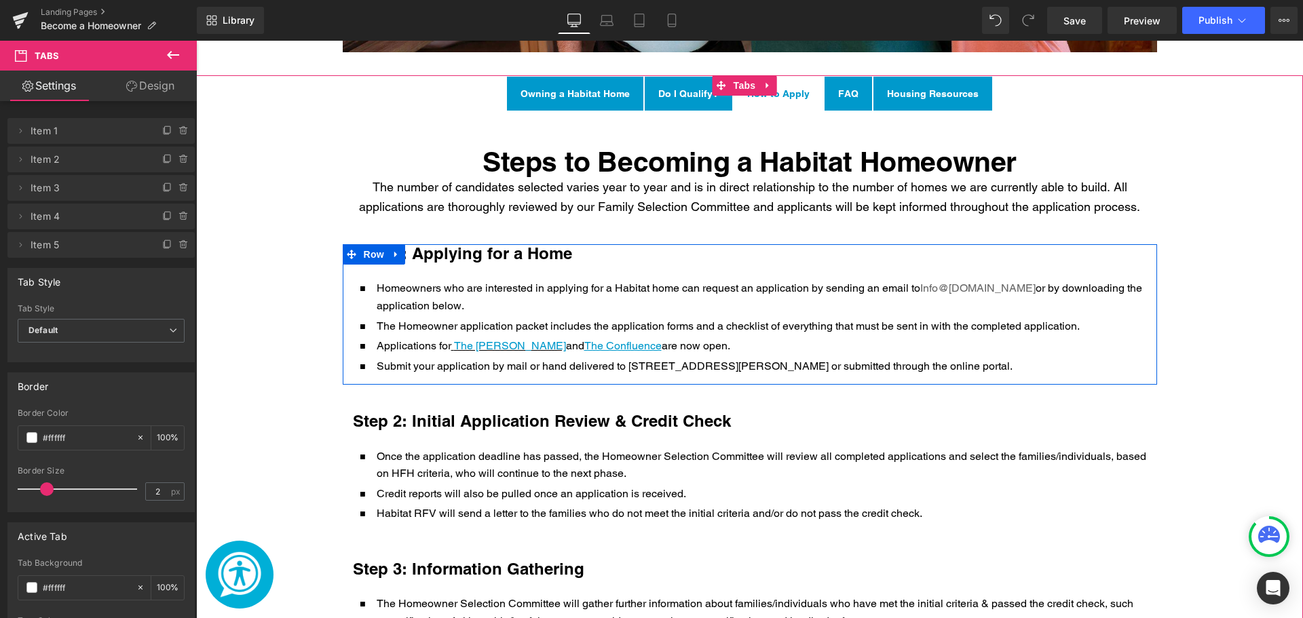
scroll to position [1063, 0]
click at [498, 375] on div "Submit your application by mail or hand delivered to [STREET_ADDRESS][PERSON_NA…" at bounding box center [760, 366] width 774 height 18
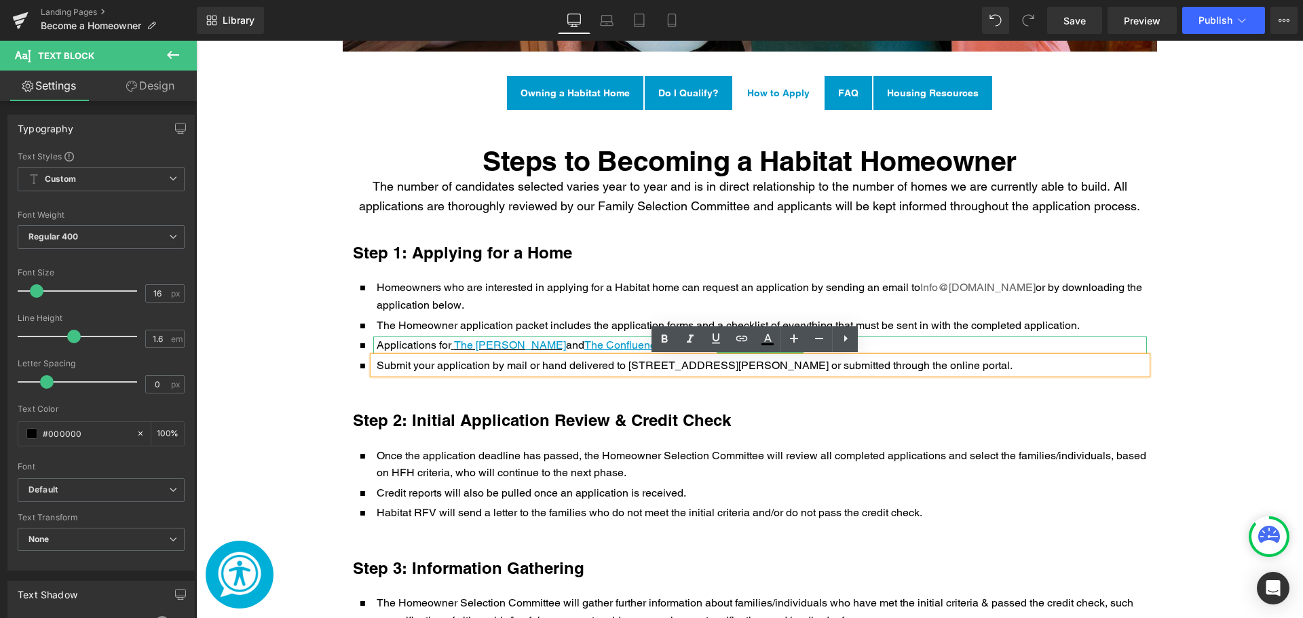
click at [521, 345] on p "Applications for The [PERSON_NAME] and The Confluence are now open." at bounding box center [762, 346] width 770 height 18
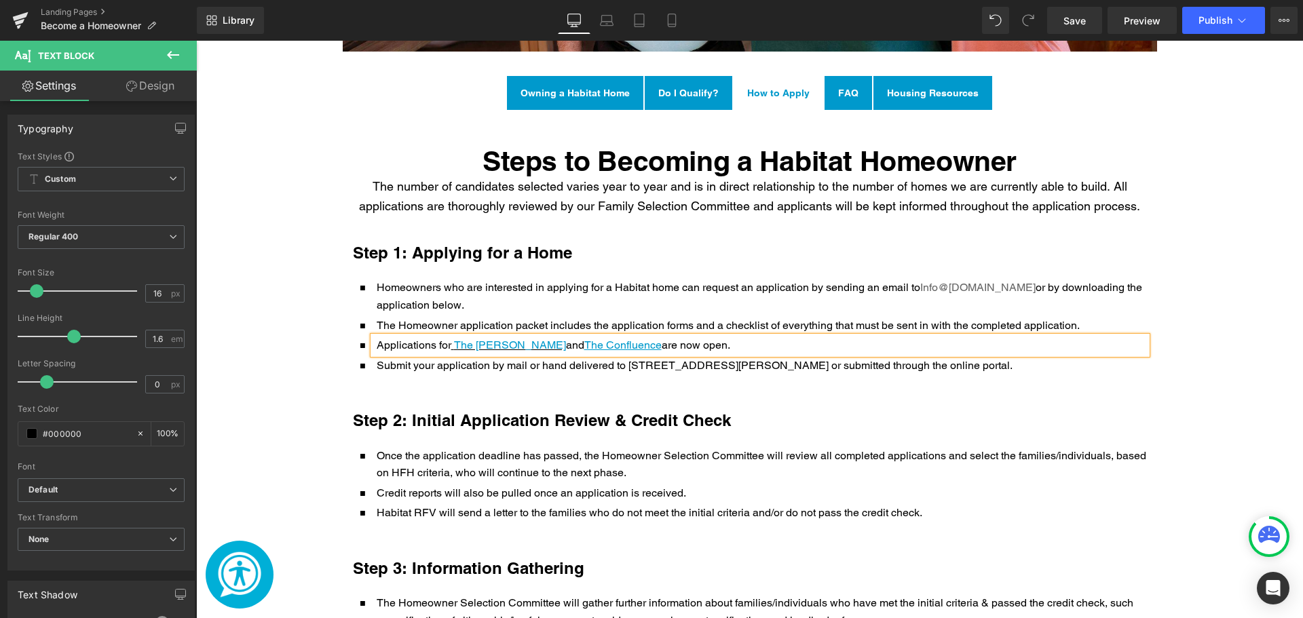
click at [521, 345] on p "Applications for The [PERSON_NAME] and The Confluence are now open." at bounding box center [762, 346] width 770 height 18
click at [638, 366] on p "Submit your application by mail or hand delivered to [STREET_ADDRESS][PERSON_NA…" at bounding box center [762, 366] width 770 height 18
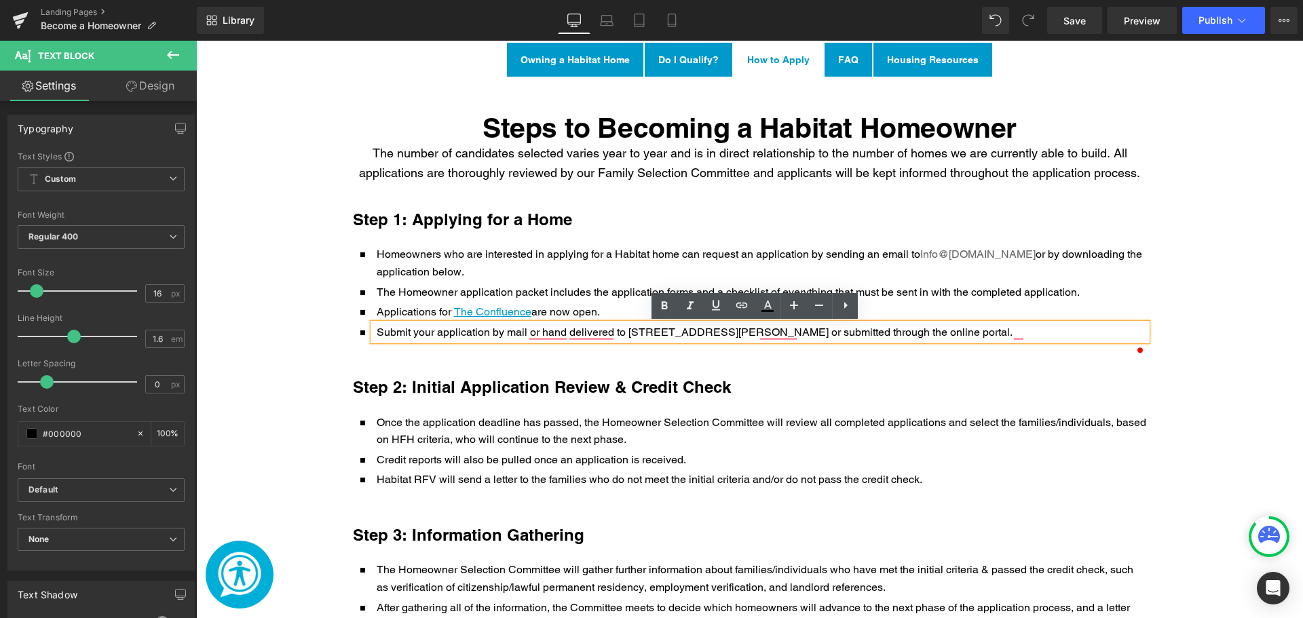
scroll to position [1096, 0]
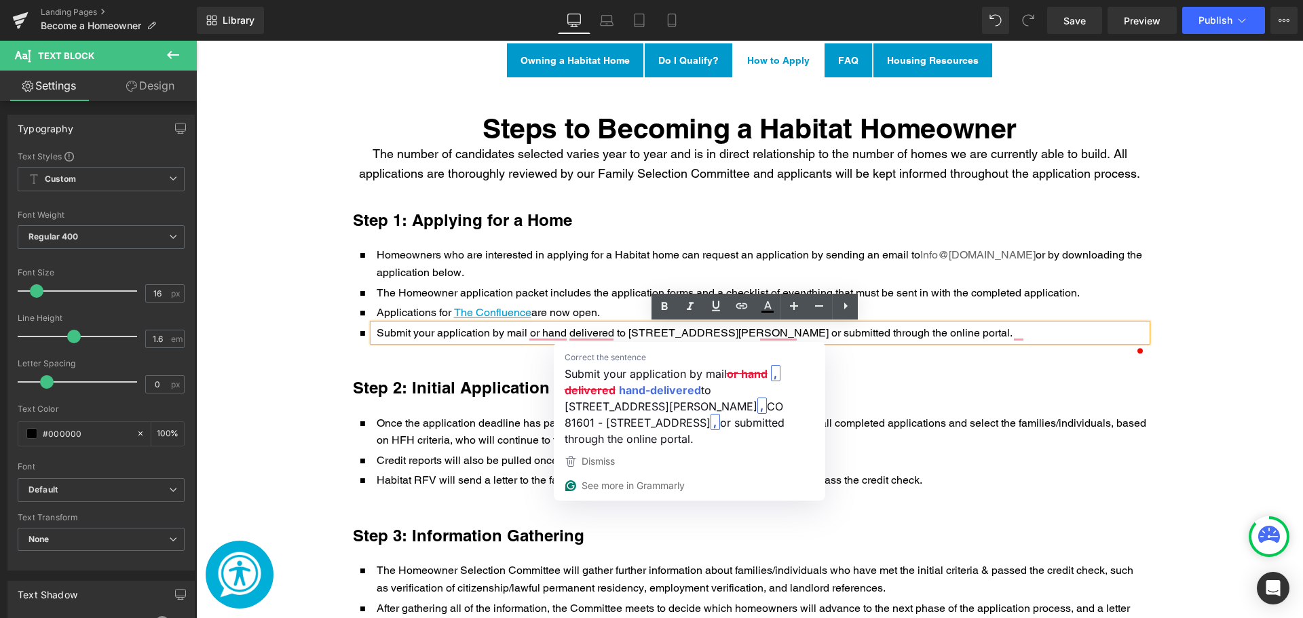
click at [609, 334] on p "Submit your application by mail or hand delivered to [STREET_ADDRESS][PERSON_NA…" at bounding box center [762, 333] width 770 height 18
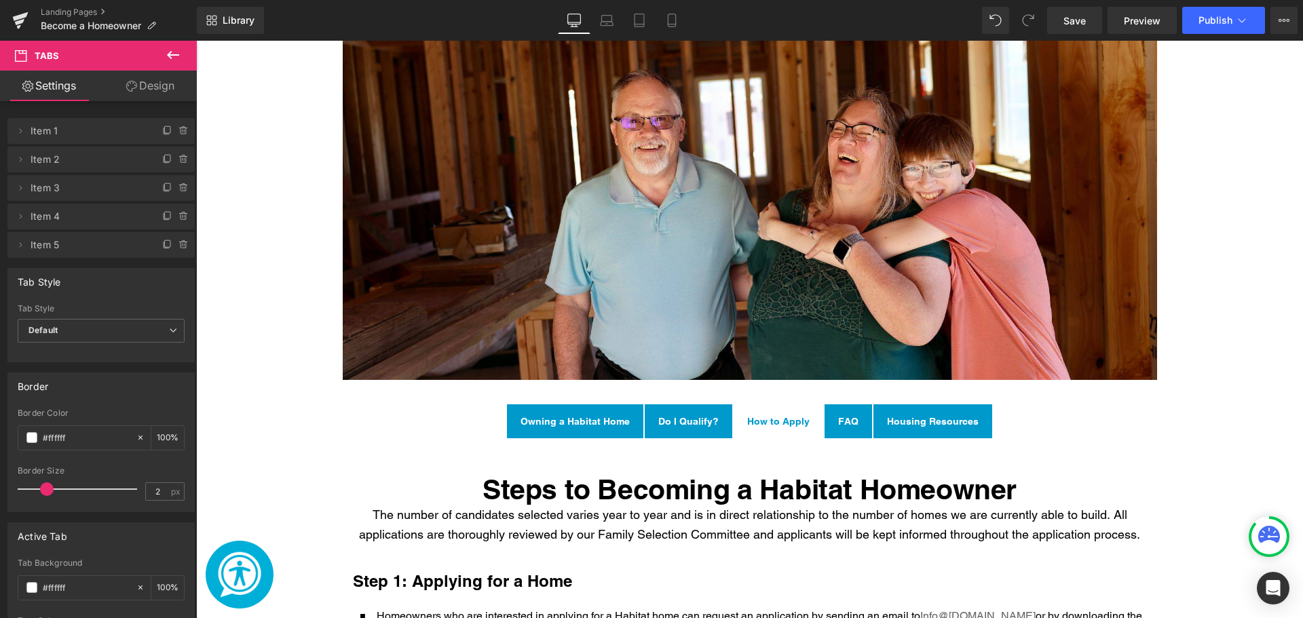
scroll to position [741, 0]
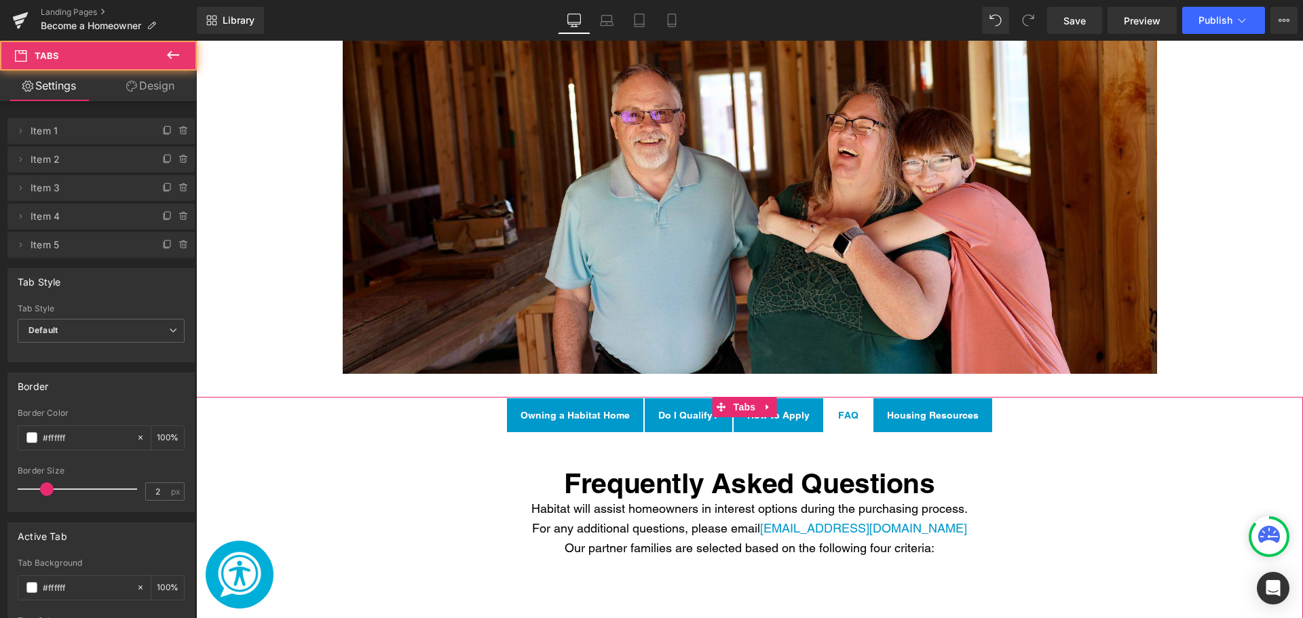
click at [834, 428] on span "FAQ Text Block" at bounding box center [849, 415] width 48 height 34
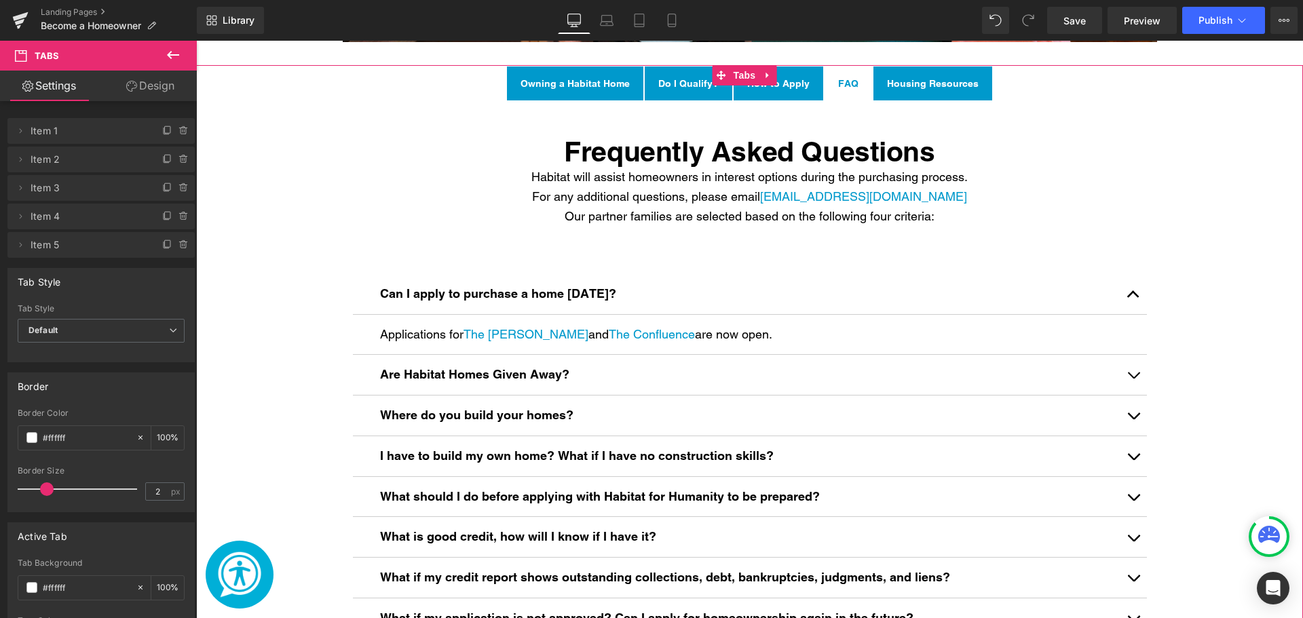
scroll to position [1073, 0]
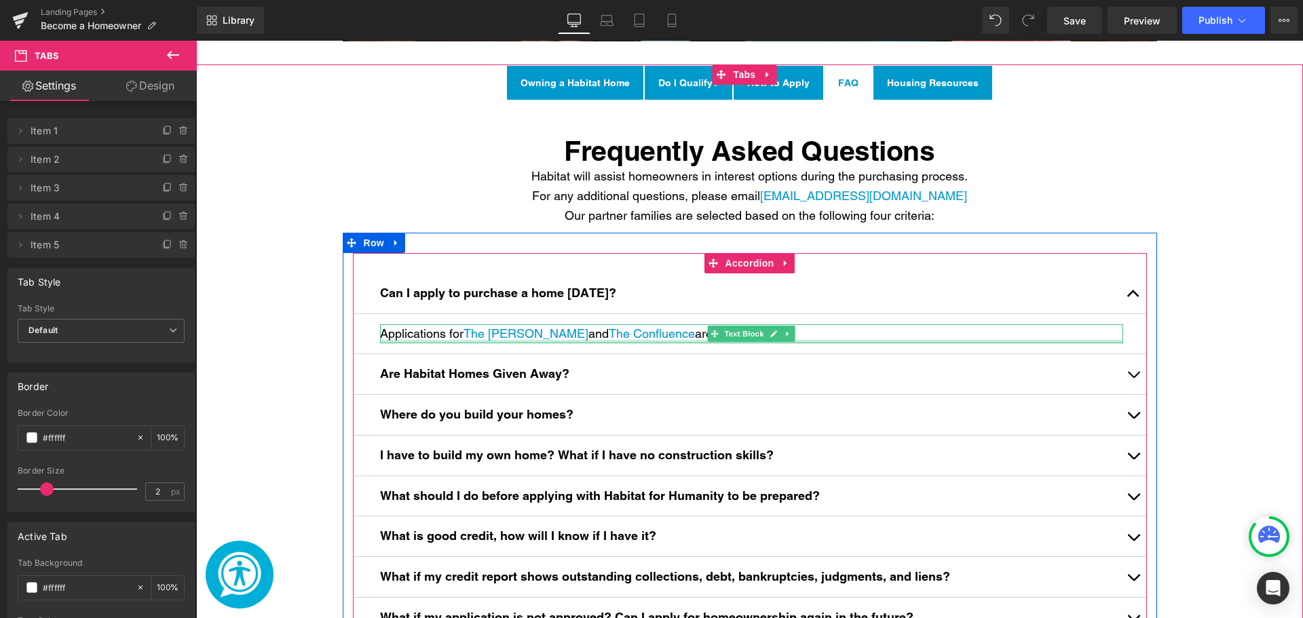
click at [526, 343] on div "Main content" at bounding box center [751, 341] width 743 height 3
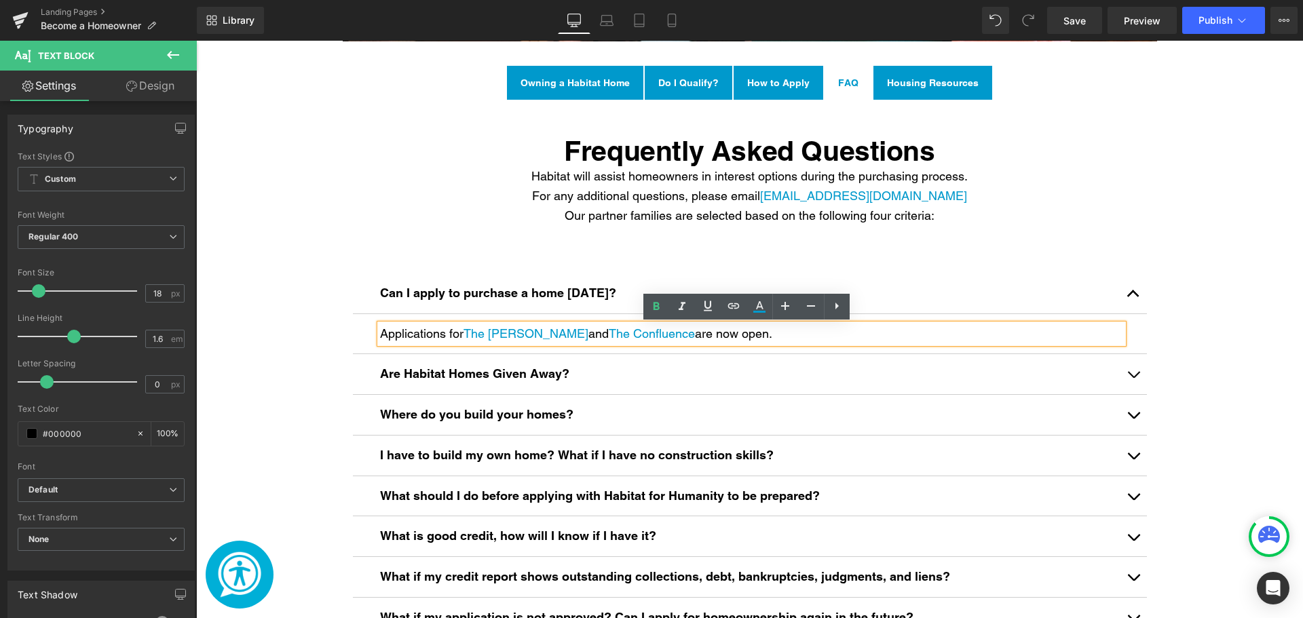
scroll to position [1072, 0]
drag, startPoint x: 543, startPoint y: 335, endPoint x: 459, endPoint y: 342, distance: 84.4
click at [459, 342] on p "Applications for The [PERSON_NAME] and The Confluence are now open." at bounding box center [751, 334] width 743 height 20
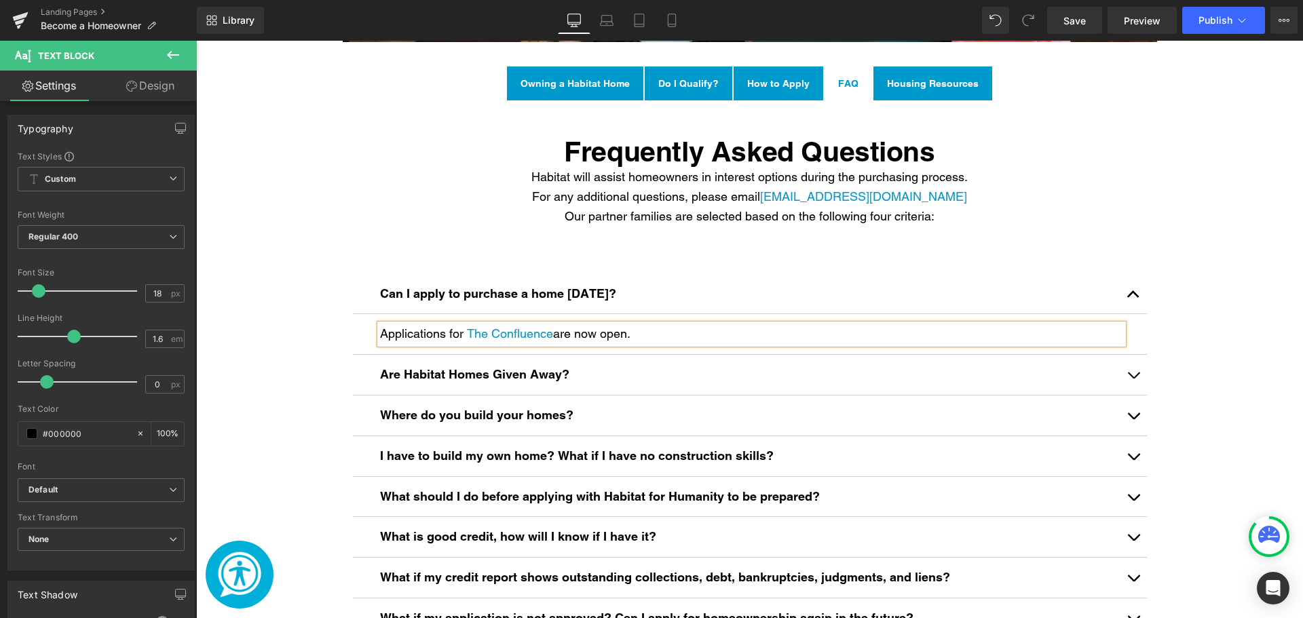
click at [933, 97] on span "Housing Resources Text Block" at bounding box center [933, 84] width 119 height 34
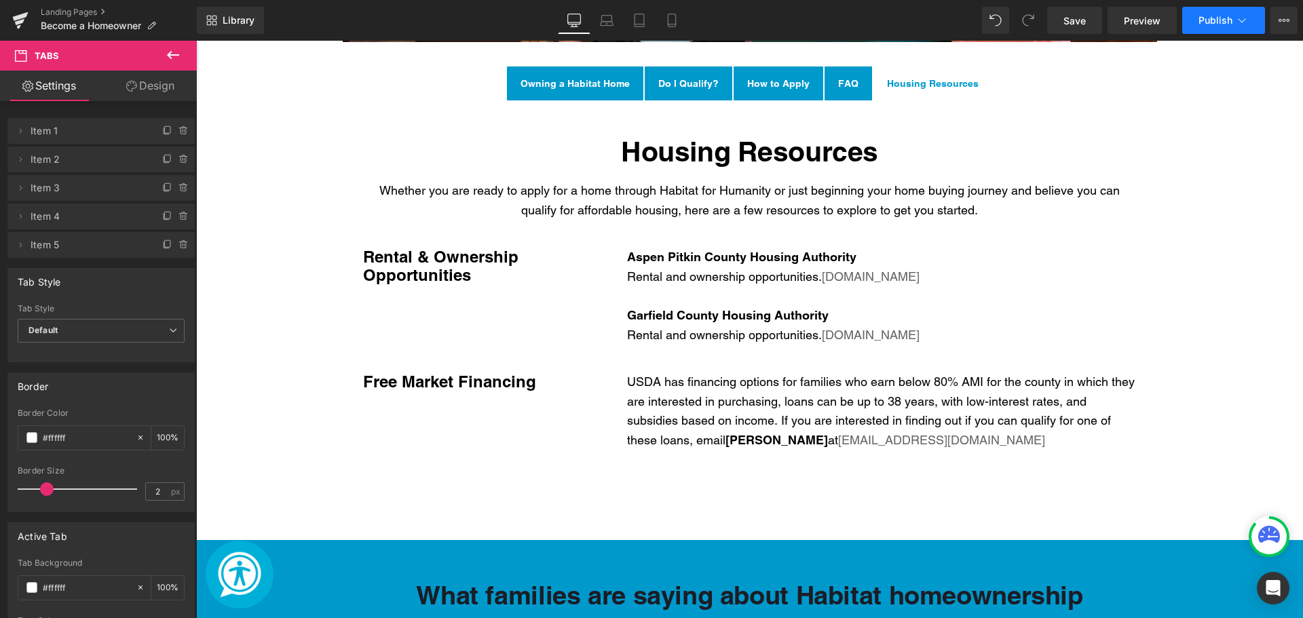
click at [1204, 27] on button "Publish" at bounding box center [1223, 20] width 83 height 27
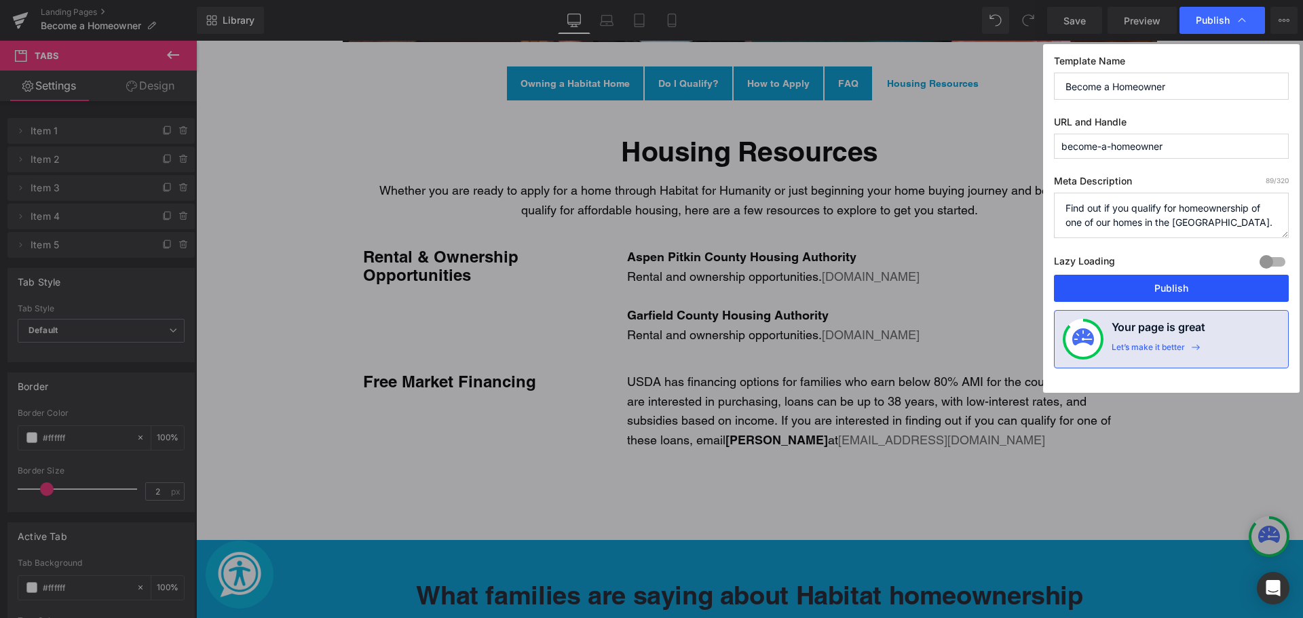
click at [1167, 278] on button "Publish" at bounding box center [1171, 288] width 235 height 27
